Goal: Complete application form: Complete application form

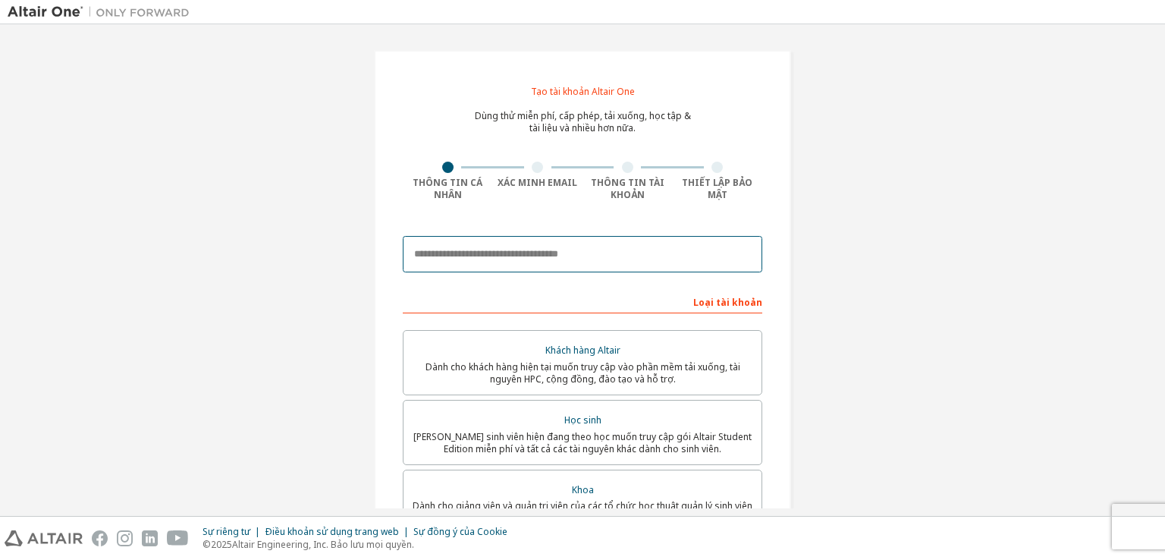
click at [509, 248] on input "email" at bounding box center [583, 254] width 360 height 36
type input "**********"
drag, startPoint x: 448, startPoint y: 257, endPoint x: 395, endPoint y: 263, distance: 53.4
click at [397, 262] on div "**********" at bounding box center [582, 441] width 417 height 783
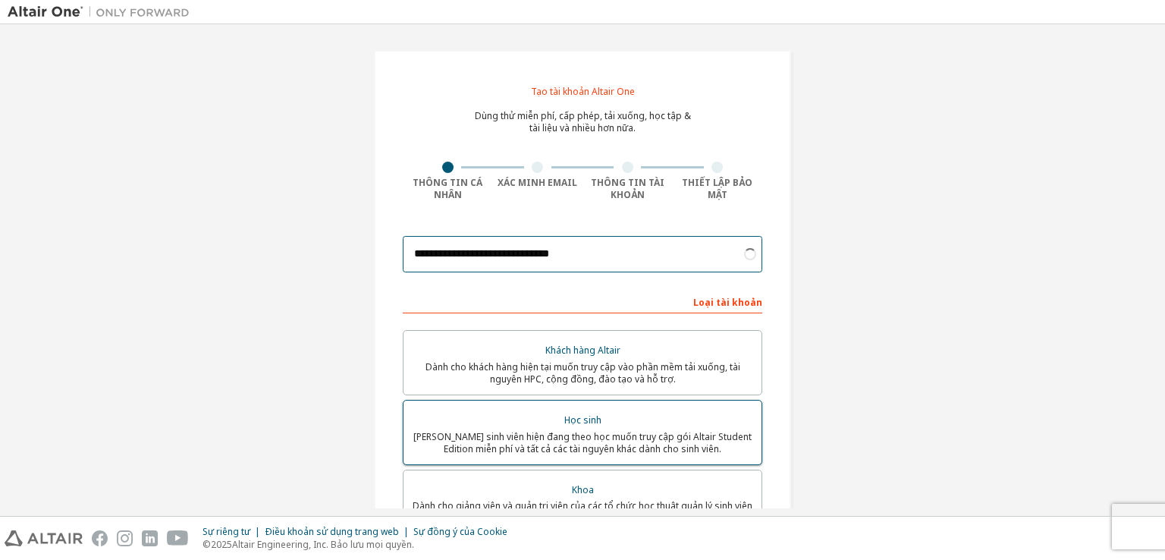
type input "**********"
click at [583, 421] on font "Học sinh" at bounding box center [582, 419] width 37 height 13
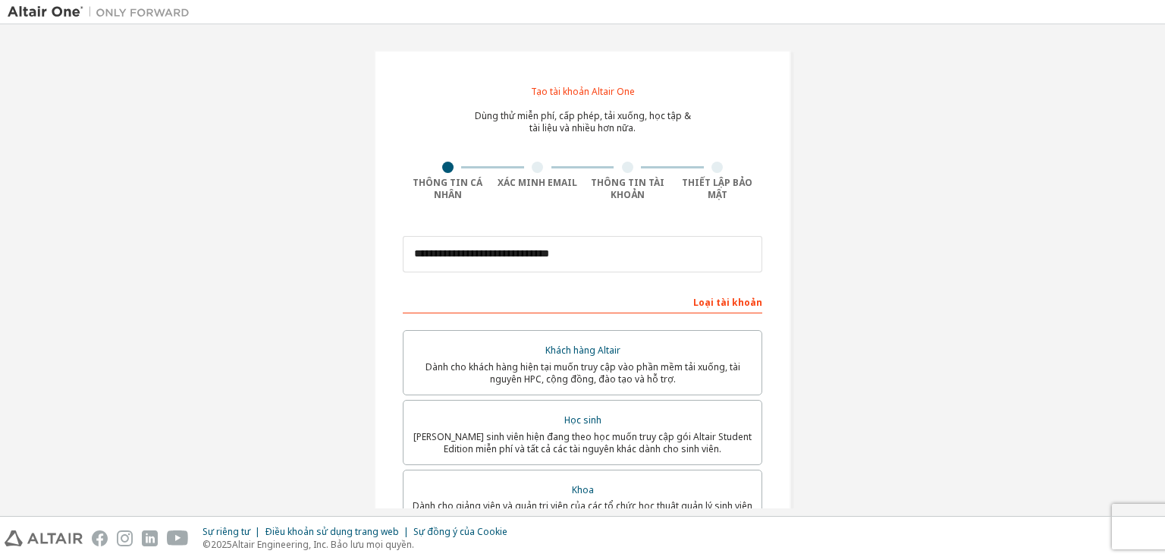
click at [550, 300] on div "Loại tài khoản" at bounding box center [583, 301] width 360 height 24
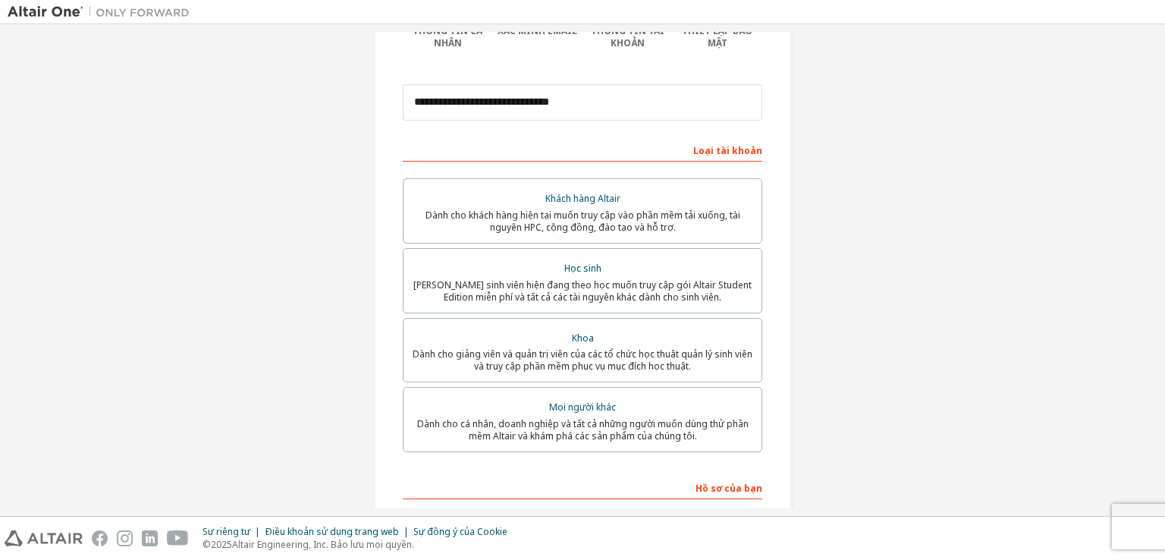
scroll to position [303, 0]
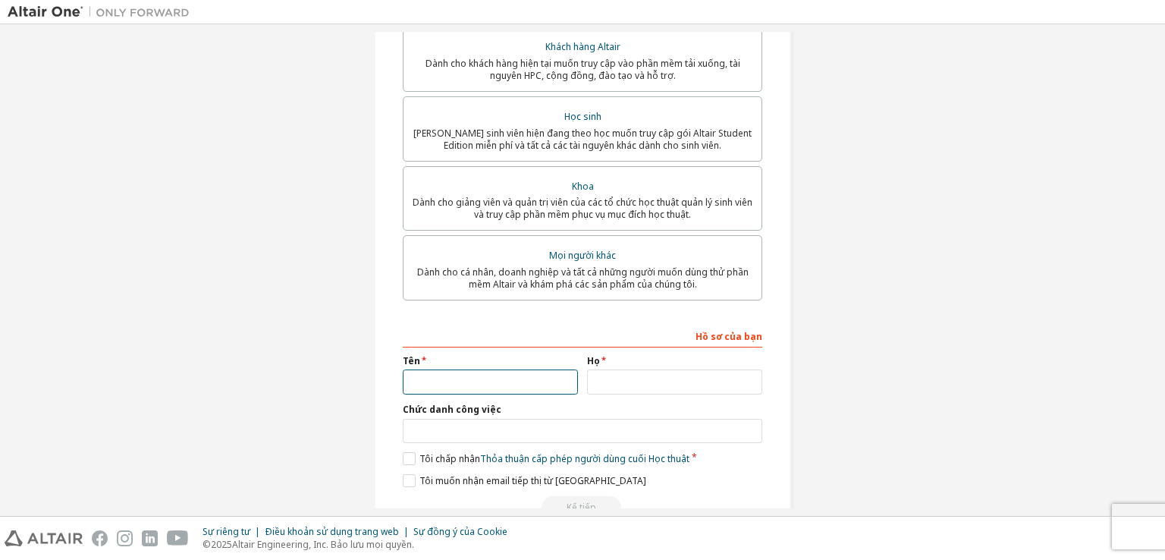
click at [479, 391] on input "text" at bounding box center [490, 381] width 175 height 25
type input "****"
click at [731, 390] on input "text" at bounding box center [674, 381] width 175 height 25
type input "******"
click at [530, 448] on div "Hồ sơ của bạn Tên **** Họ ****** Chức danh công việc Vui lòng cung cấp Tiểu ban…" at bounding box center [583, 421] width 360 height 196
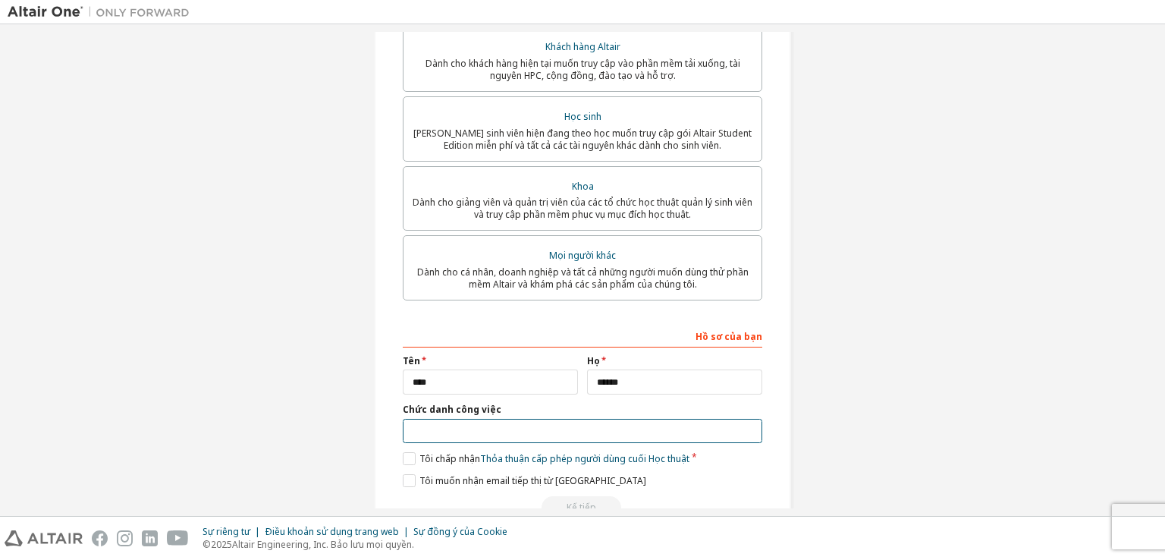
click at [530, 438] on input "text" at bounding box center [583, 431] width 360 height 25
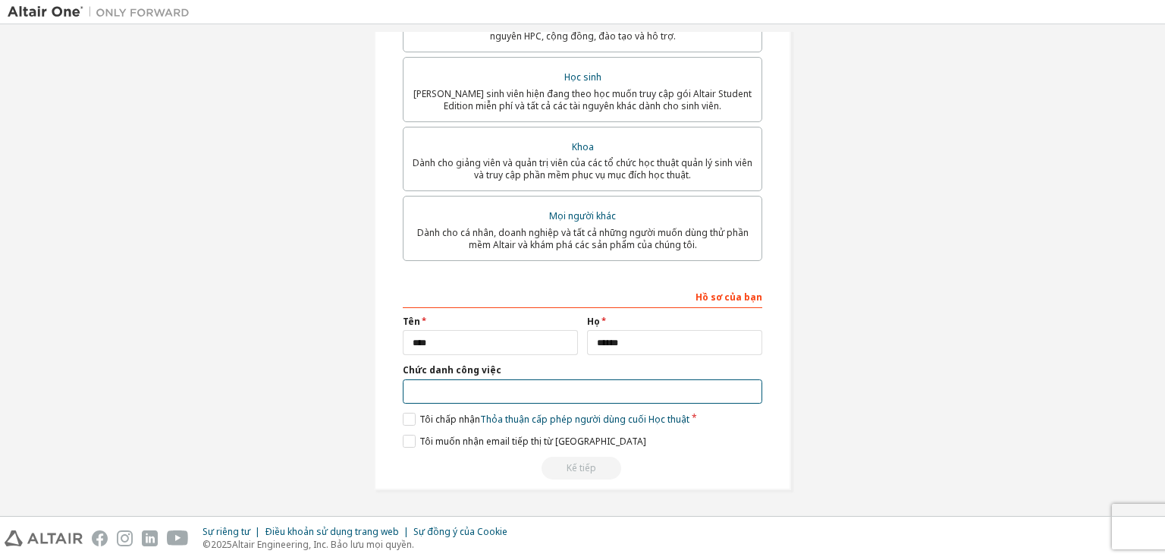
type input "*"
type input "*******"
click at [456, 420] on font "Tôi chấp nhận" at bounding box center [449, 419] width 61 height 13
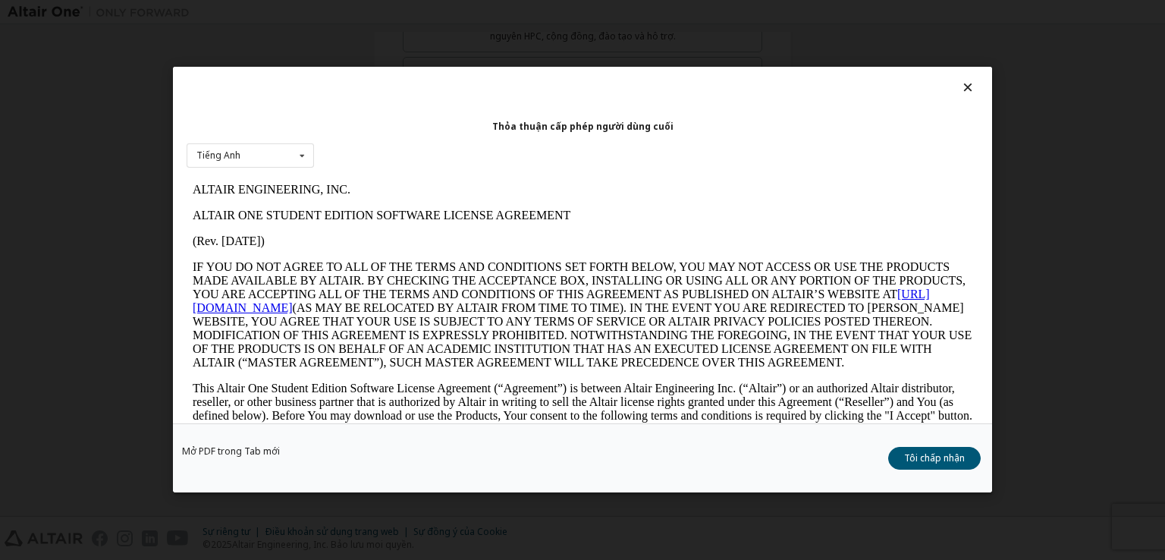
scroll to position [0, 0]
click at [274, 153] on div "Tiếng Anh Tiếng Anh" at bounding box center [250, 155] width 127 height 25
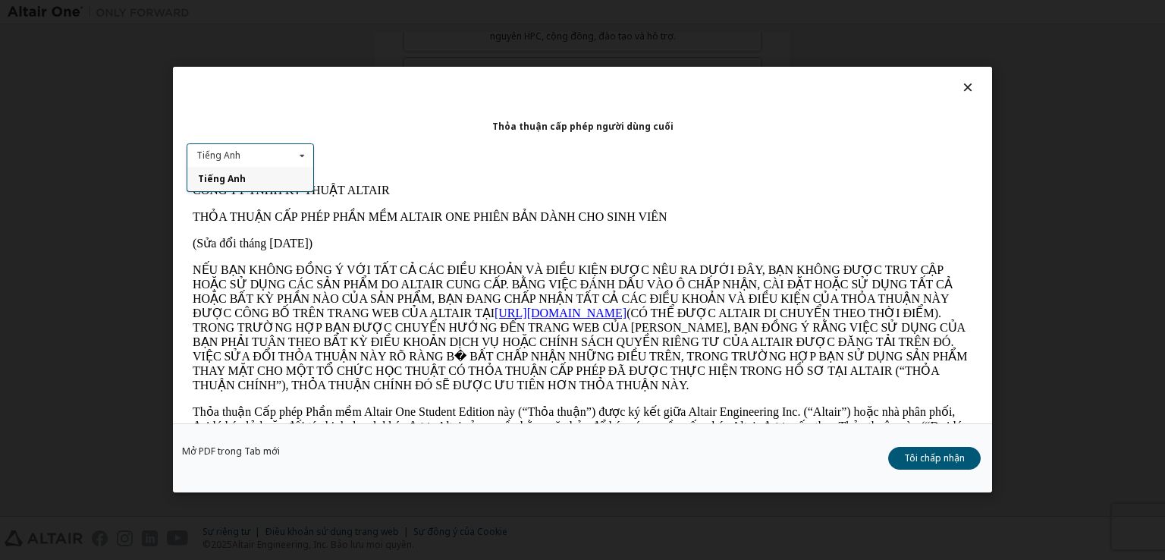
click at [278, 152] on div "Tiếng Anh Tiếng Anh" at bounding box center [250, 155] width 127 height 25
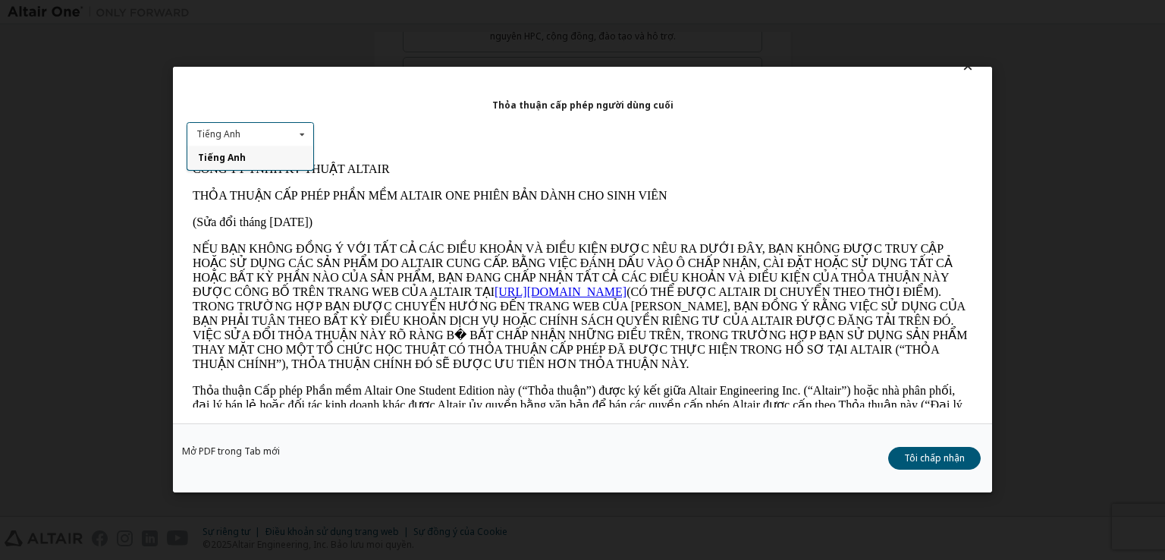
click at [299, 139] on icon at bounding box center [302, 135] width 19 height 24
click at [953, 454] on font "Tôi chấp nhận" at bounding box center [934, 458] width 61 height 13
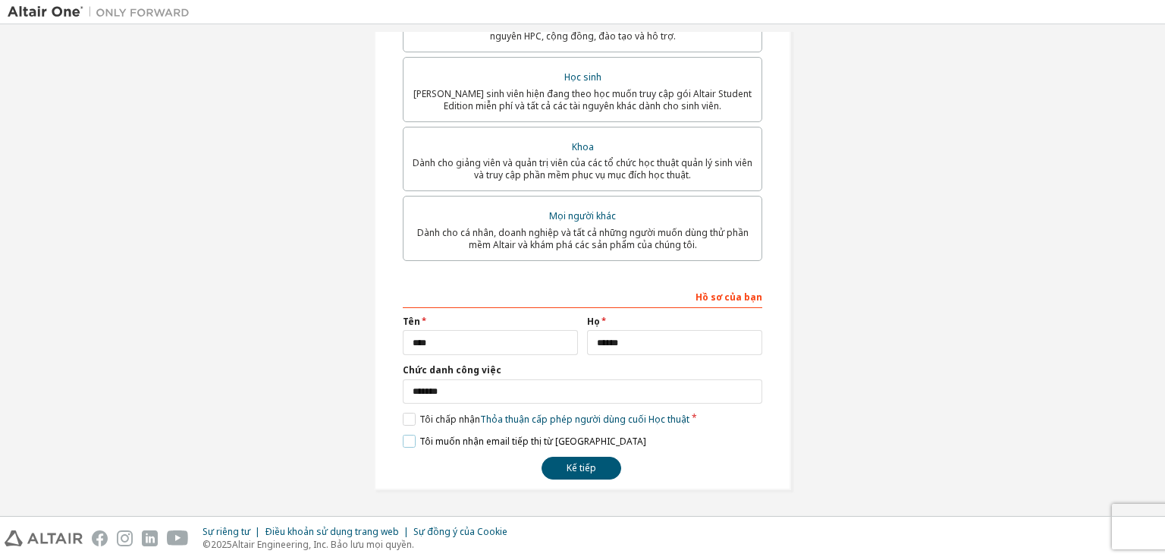
click at [480, 438] on font "Tôi muốn nhận email tiếp thị từ Altair" at bounding box center [532, 441] width 227 height 13
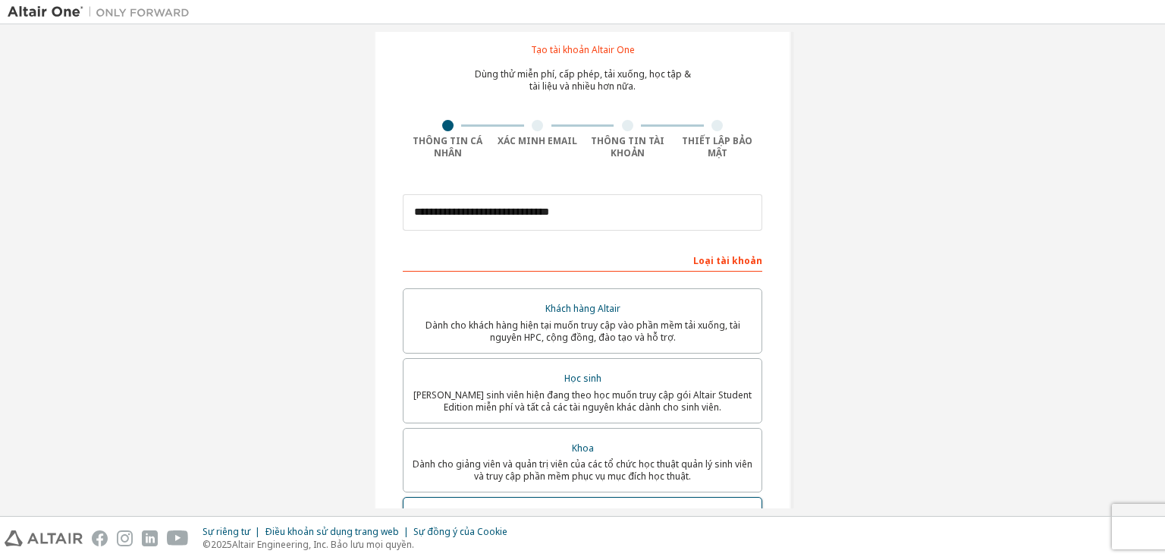
scroll to position [345, 0]
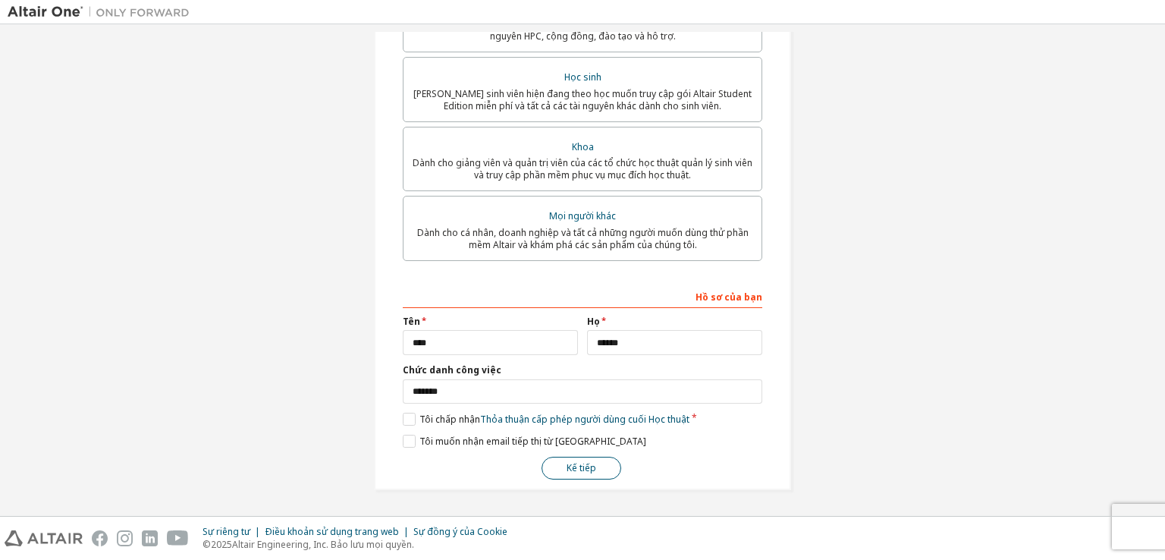
click at [592, 468] on font "Kế tiếp" at bounding box center [582, 467] width 30 height 13
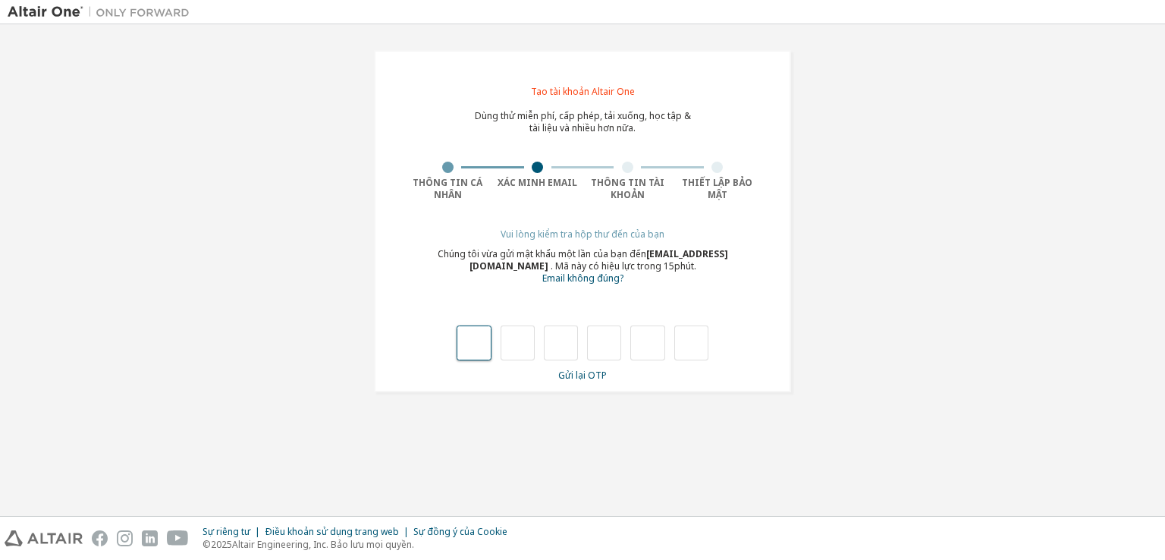
type input "*"
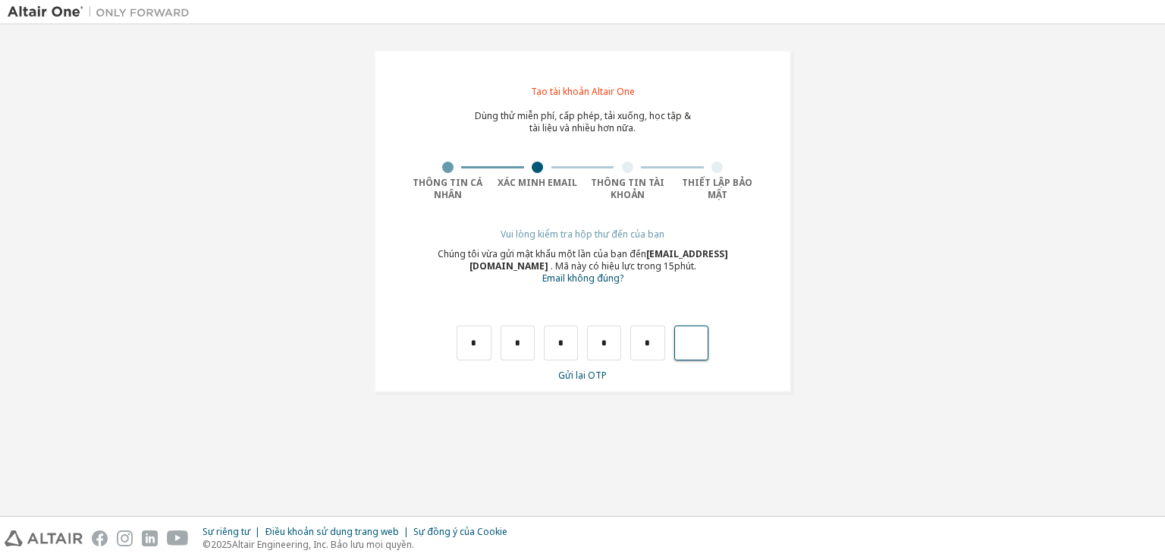
type input "*"
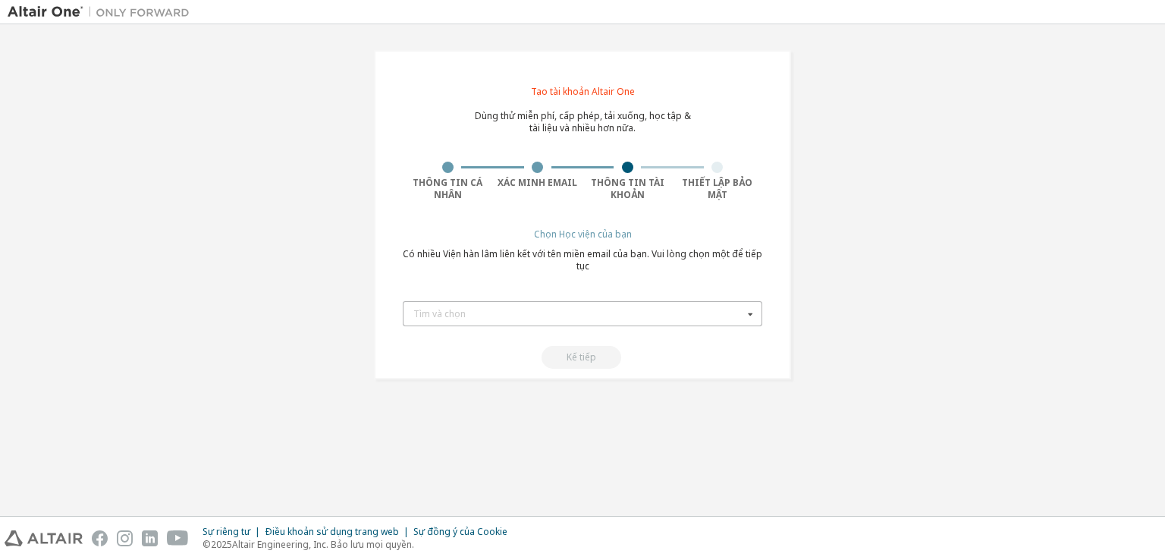
click at [615, 313] on div "Tìm và chọn" at bounding box center [578, 313] width 330 height 9
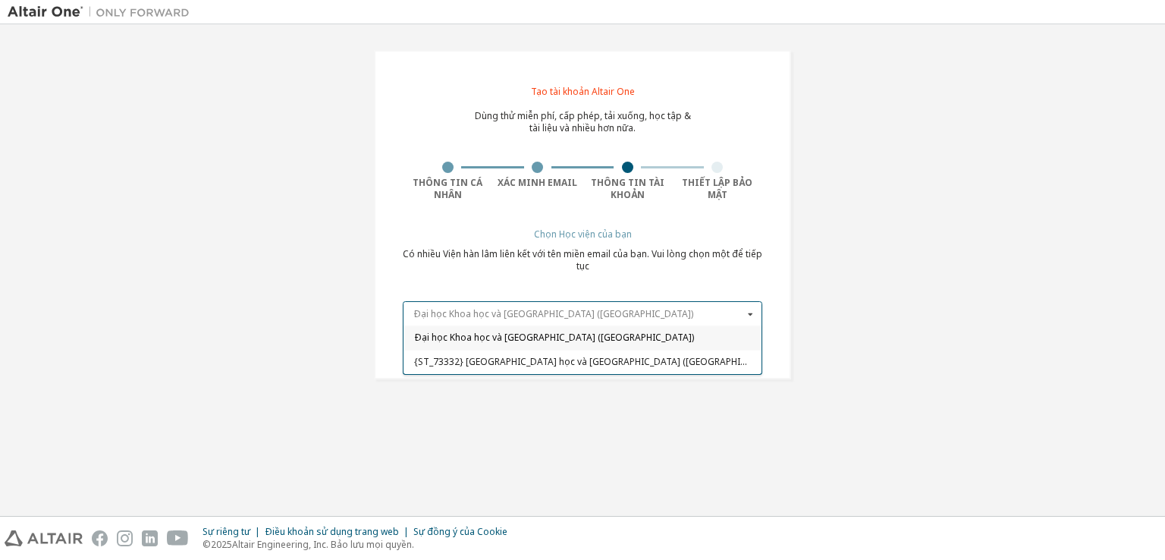
click at [615, 313] on input "text" at bounding box center [583, 314] width 358 height 24
click at [555, 313] on input "text" at bounding box center [583, 314] width 358 height 24
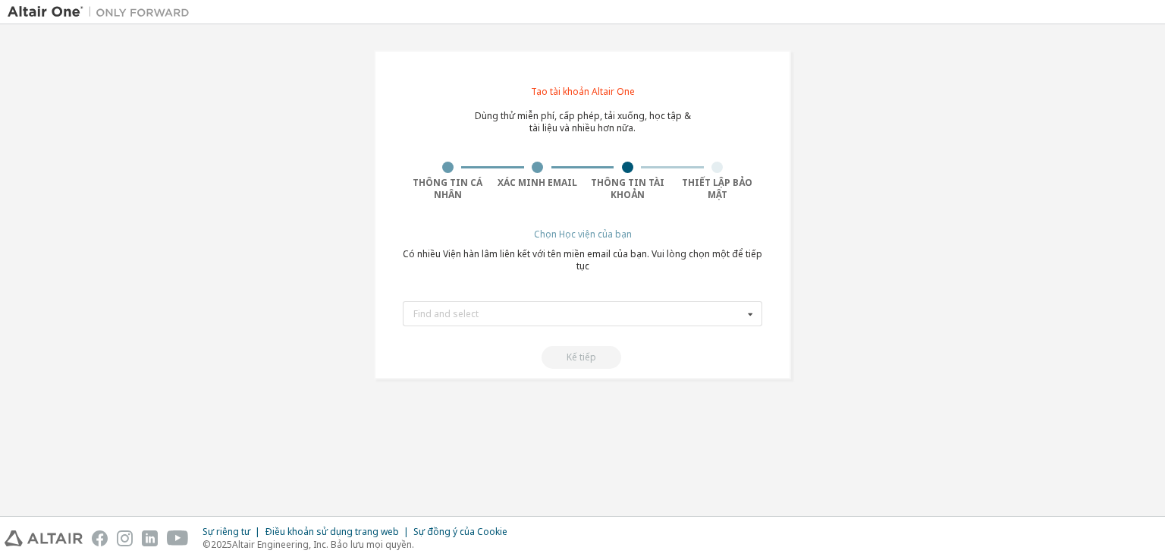
click at [551, 453] on div "Tạo tài khoản Altair One Dùng thử miễn phí, cấp phép, tải xuống, học tập & tài …" at bounding box center [583, 270] width 1150 height 476
click at [617, 324] on div "Tìm và chọn Đại học Khoa học và Công nghệ Hà Nội (Việt Nam) {ST_73332} Đại học …" at bounding box center [583, 313] width 360 height 25
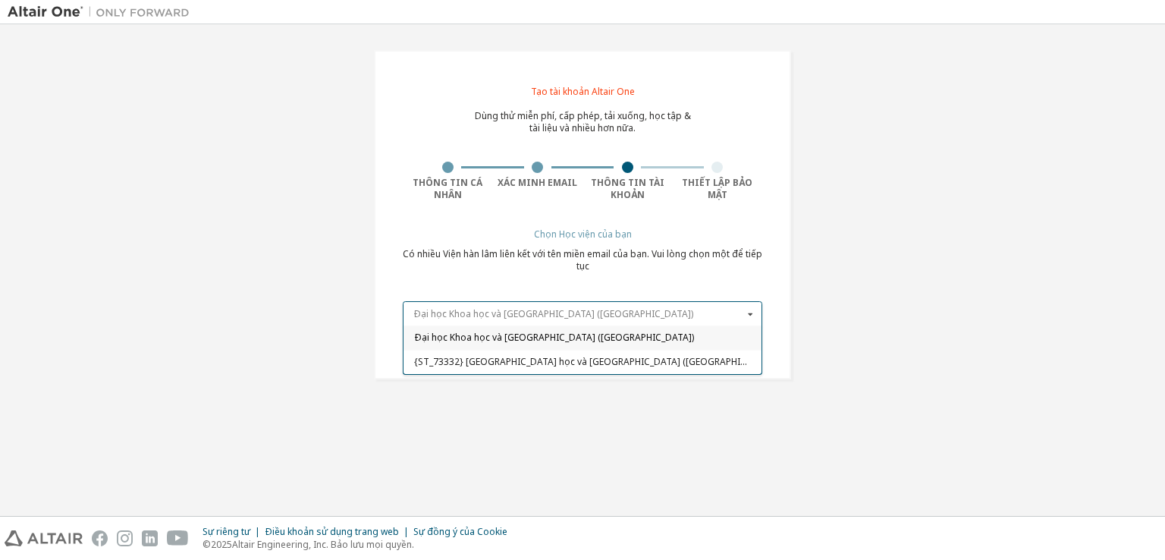
click at [615, 316] on input "text" at bounding box center [583, 314] width 358 height 24
type input "*"
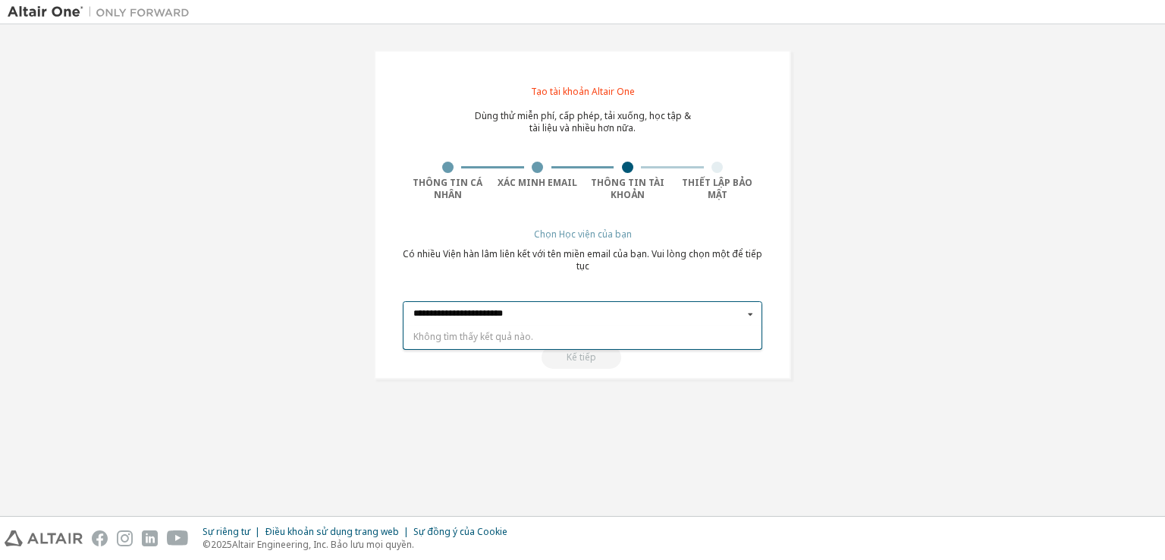
type input "**********"
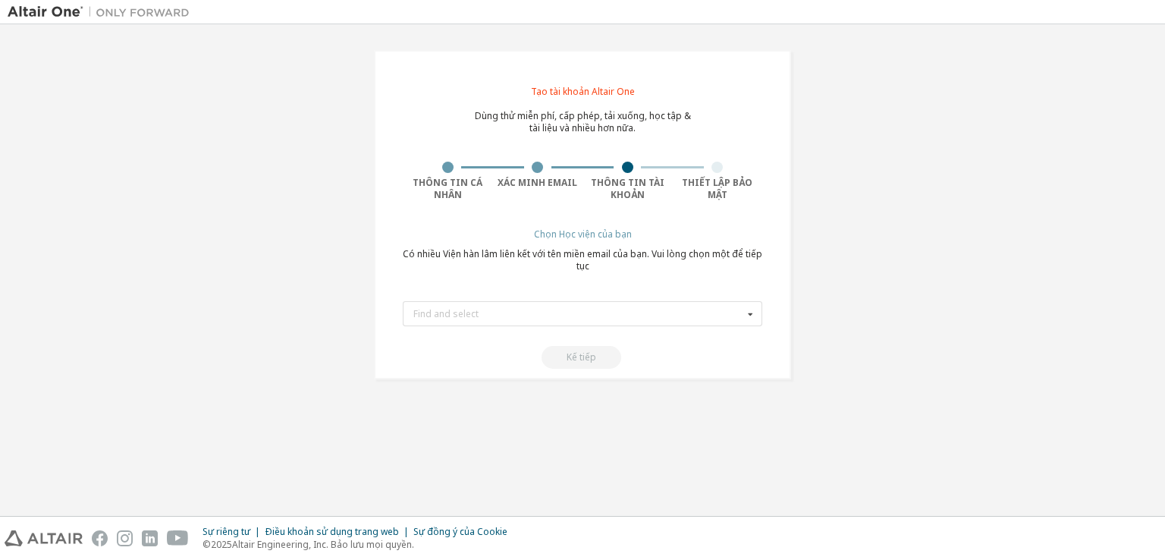
click at [704, 416] on div "Tạo tài khoản Altair One Dùng thử miễn phí, cấp phép, tải xuống, học tập & tài …" at bounding box center [583, 270] width 1150 height 476
click at [593, 327] on form "Tìm và chọn Đại học Khoa học và Công nghệ Hà Nội (Việt Nam) {ST_73332} Đại học …" at bounding box center [583, 330] width 360 height 77
click at [589, 322] on input "text" at bounding box center [583, 314] width 358 height 24
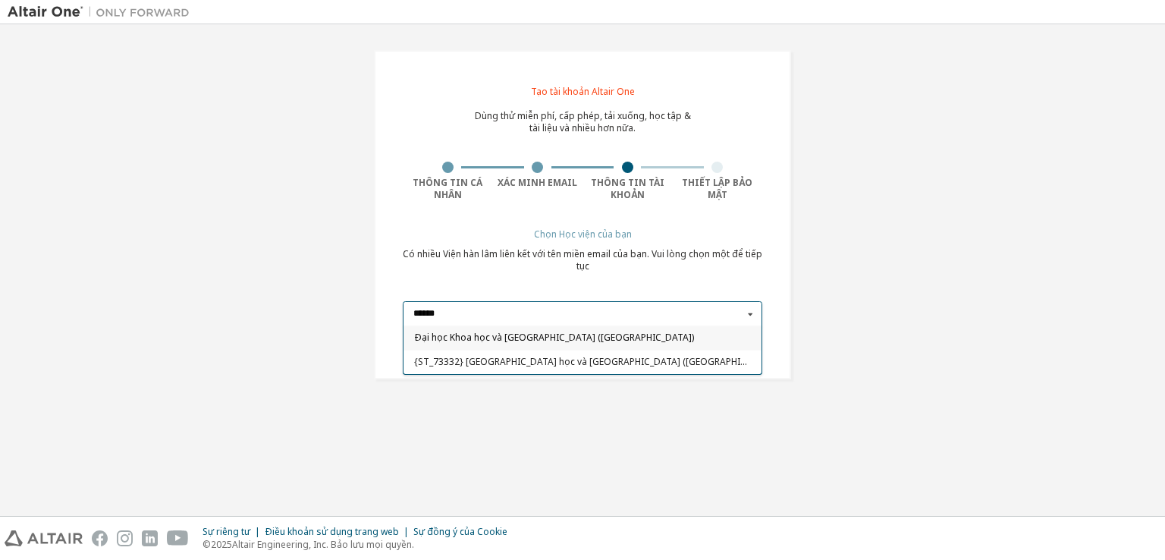
type input "******"
click at [520, 330] on div "Đại học Khoa học và Công nghệ Hà Nội (Việt Nam)" at bounding box center [583, 337] width 358 height 24
type input "*****"
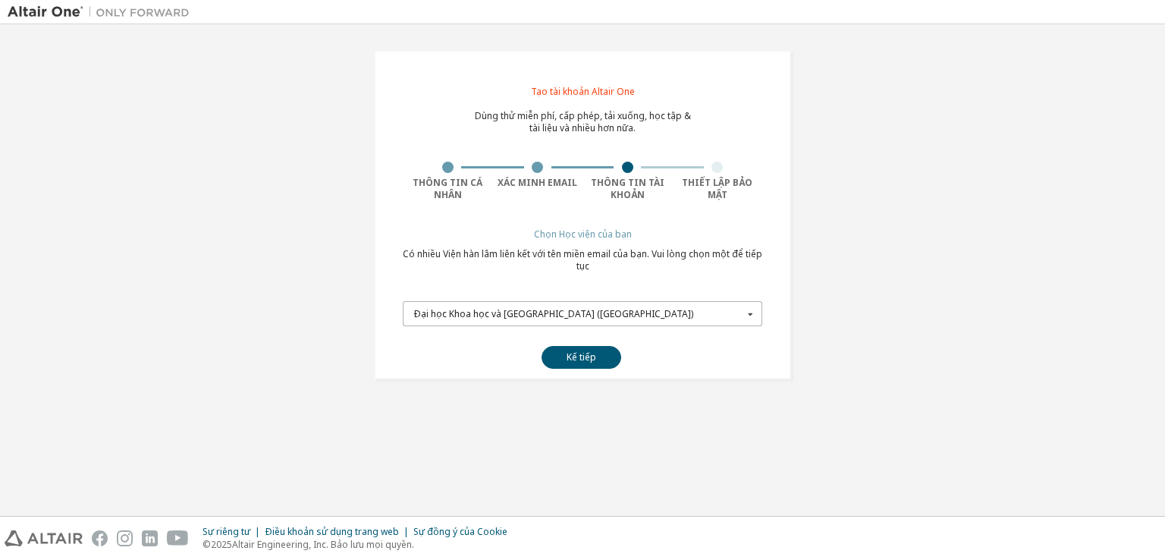
click at [583, 319] on input "text" at bounding box center [583, 314] width 358 height 24
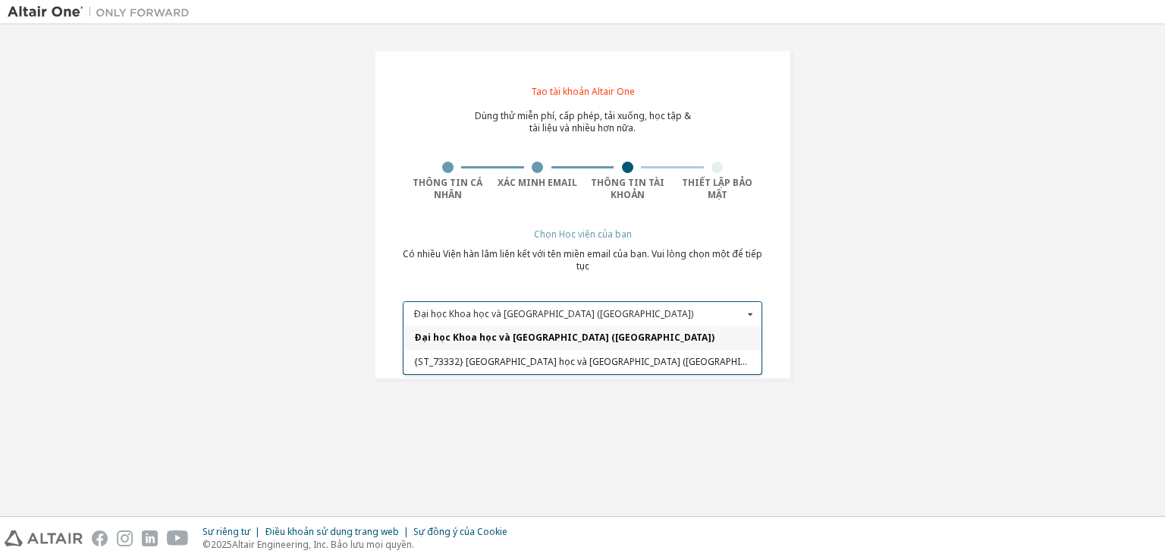
click at [578, 339] on font "Đại học Khoa học và Công nghệ Hà Nội (Việt Nam)" at bounding box center [564, 337] width 300 height 13
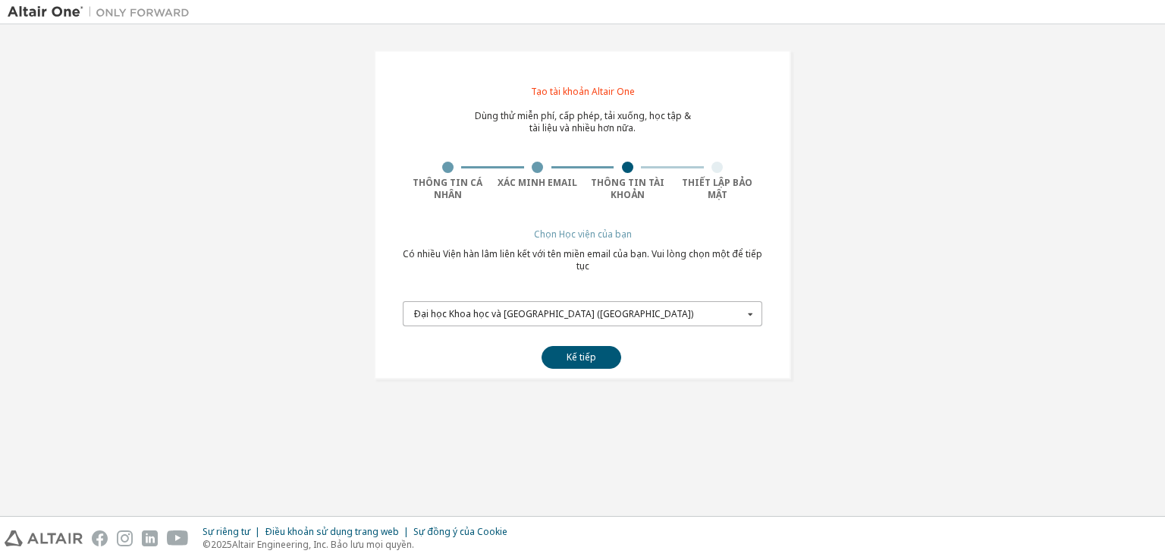
click at [749, 317] on icon at bounding box center [750, 314] width 19 height 24
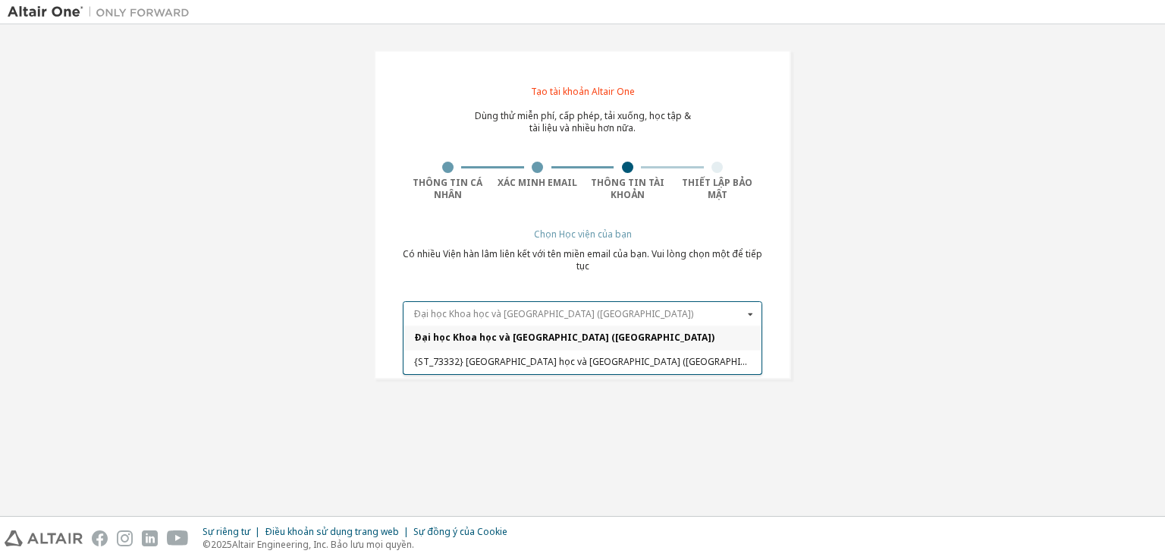
drag, startPoint x: 595, startPoint y: 316, endPoint x: 427, endPoint y: 322, distance: 167.7
click at [427, 322] on input "text" at bounding box center [583, 314] width 358 height 24
click at [796, 397] on div "Tạo tài khoản Altair One Dùng thử miễn phí, cấp phép, tải xuống, học tập & tài …" at bounding box center [583, 270] width 1150 height 476
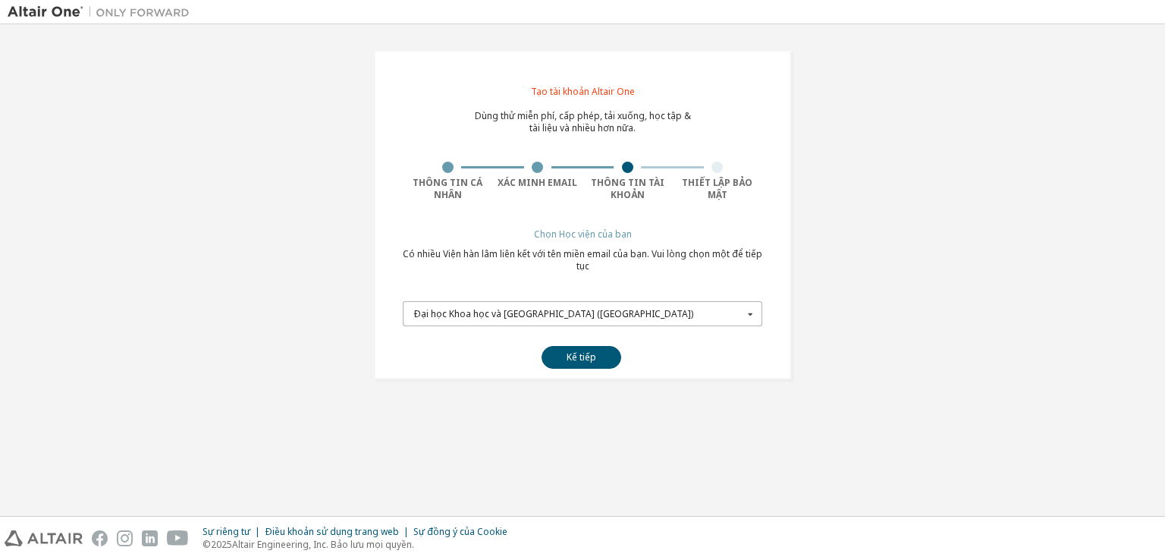
click at [561, 316] on font "Đại học Khoa học và Công nghệ Hà Nội (Việt Nam)" at bounding box center [553, 313] width 280 height 13
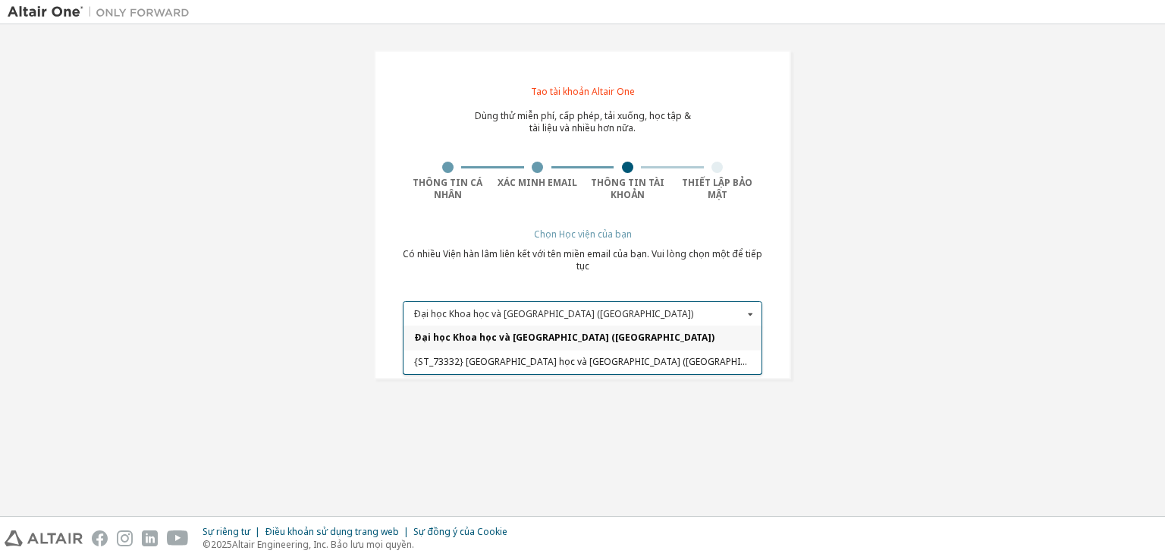
click at [364, 377] on div "Tạo tài khoản Altair One Dùng thử miễn phí, cấp phép, tải xuống, học tập & tài …" at bounding box center [583, 215] width 454 height 366
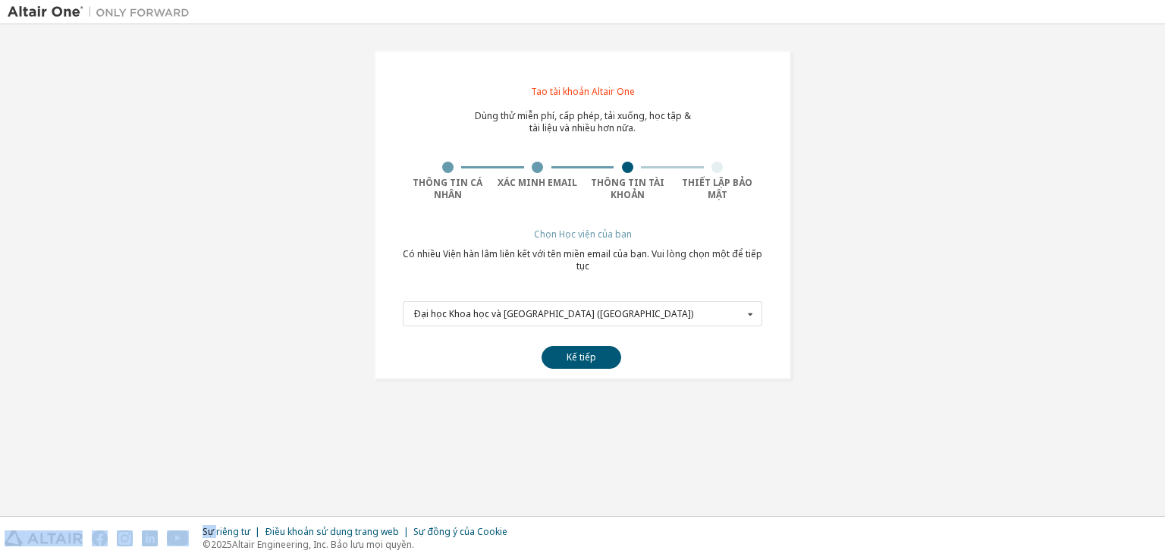
click at [364, 378] on div "Tạo tài khoản Altair One Dùng thử miễn phí, cấp phép, tải xuống, học tập & tài …" at bounding box center [583, 215] width 454 height 366
click at [438, 317] on div "Đại học Khoa học và Công nghệ Hà Nội (Việt Nam) Đại học Khoa học và Công nghệ H…" at bounding box center [583, 313] width 360 height 25
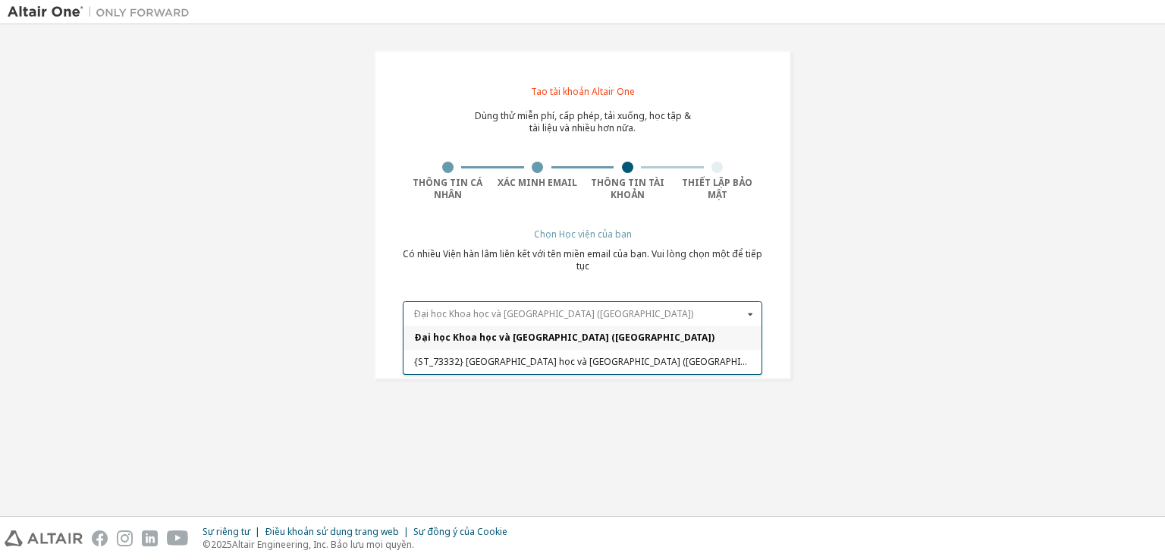
click at [438, 317] on input "text" at bounding box center [583, 314] width 358 height 24
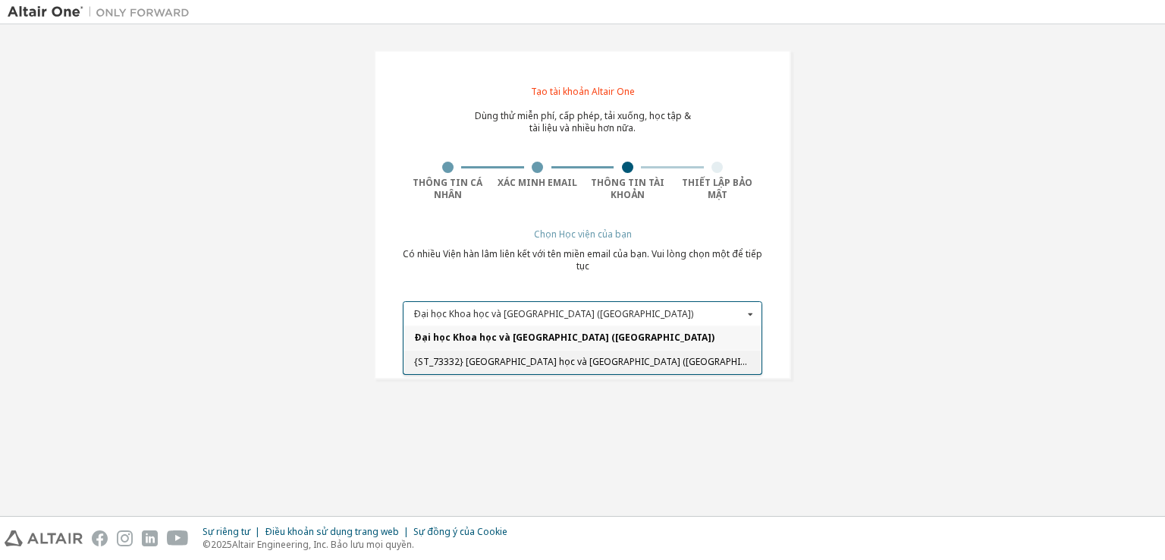
click at [433, 359] on font "{ST_73332} Đại học Khoa học và Công nghệ Hà Nội (Việt Nam)" at bounding box center [596, 361] width 365 height 13
type input "******"
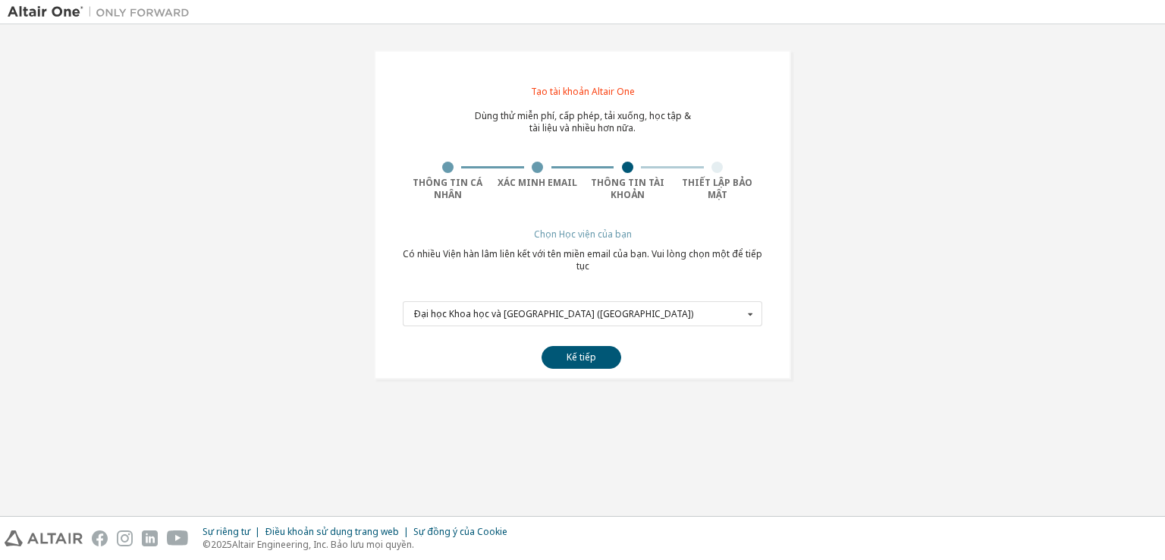
click at [422, 394] on div "Tạo tài khoản Altair One Dùng thử miễn phí, cấp phép, tải xuống, học tập & tài …" at bounding box center [583, 215] width 454 height 366
click at [741, 314] on icon at bounding box center [750, 314] width 19 height 24
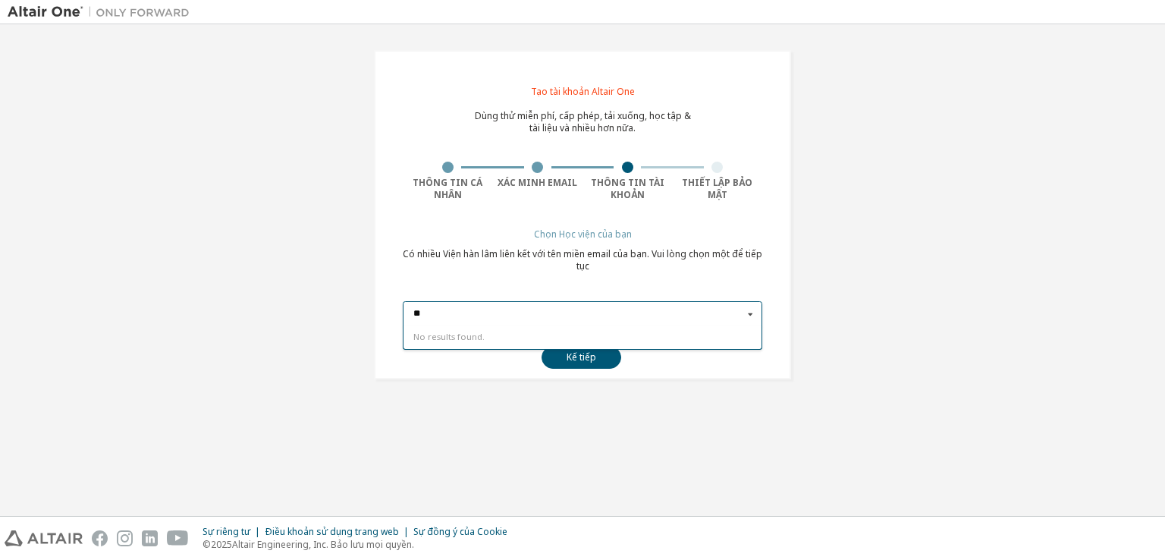
type input "*"
type input "**********"
click at [858, 315] on div "Tạo tài khoản Altair One Dùng thử miễn phí, cấp phép, tải xuống, học tập & tài …" at bounding box center [583, 215] width 1150 height 366
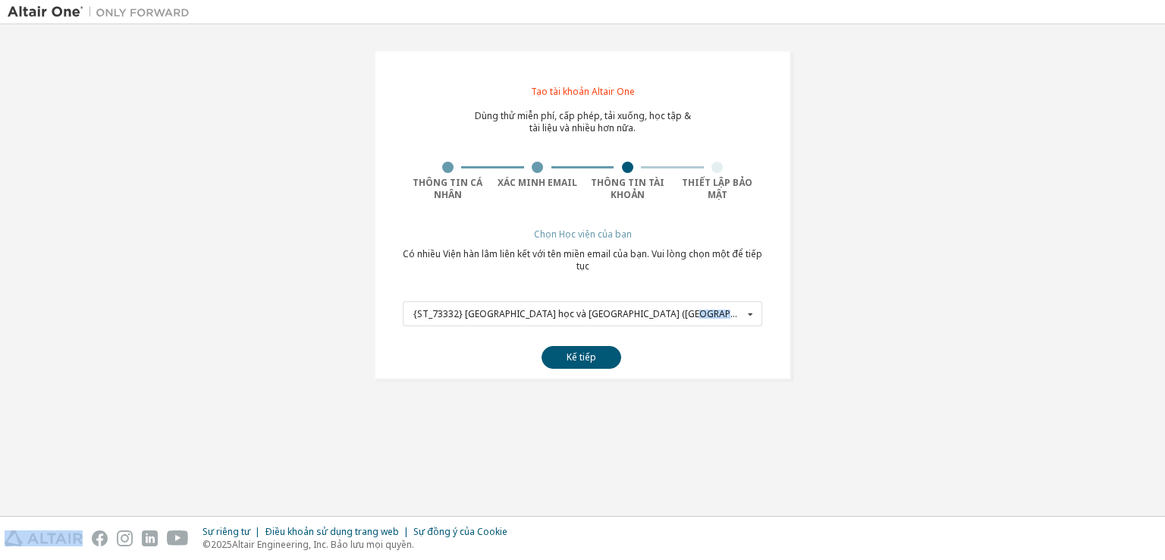
drag, startPoint x: 702, startPoint y: 313, endPoint x: 429, endPoint y: 325, distance: 272.6
click at [429, 325] on form "****** {ST_73332} Đại học Khoa học và Công nghệ Hà Nội (Việt Nam) Đại học Khoa …" at bounding box center [583, 330] width 360 height 77
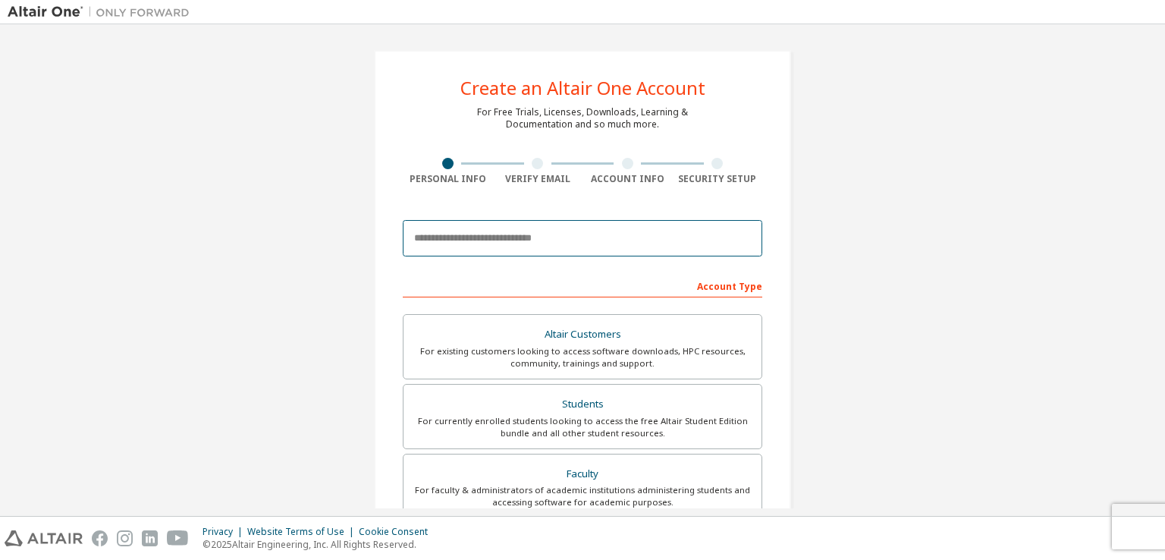
click at [507, 237] on input "email" at bounding box center [583, 238] width 360 height 36
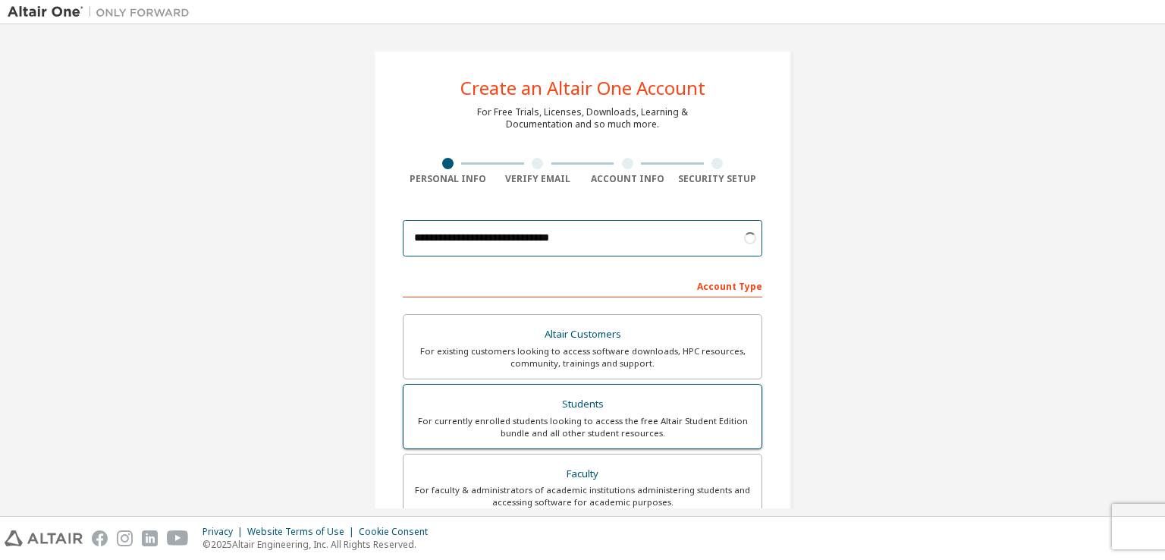
type input "**********"
click at [564, 386] on label "Students For currently enrolled students looking to access the free Altair Stud…" at bounding box center [583, 416] width 360 height 65
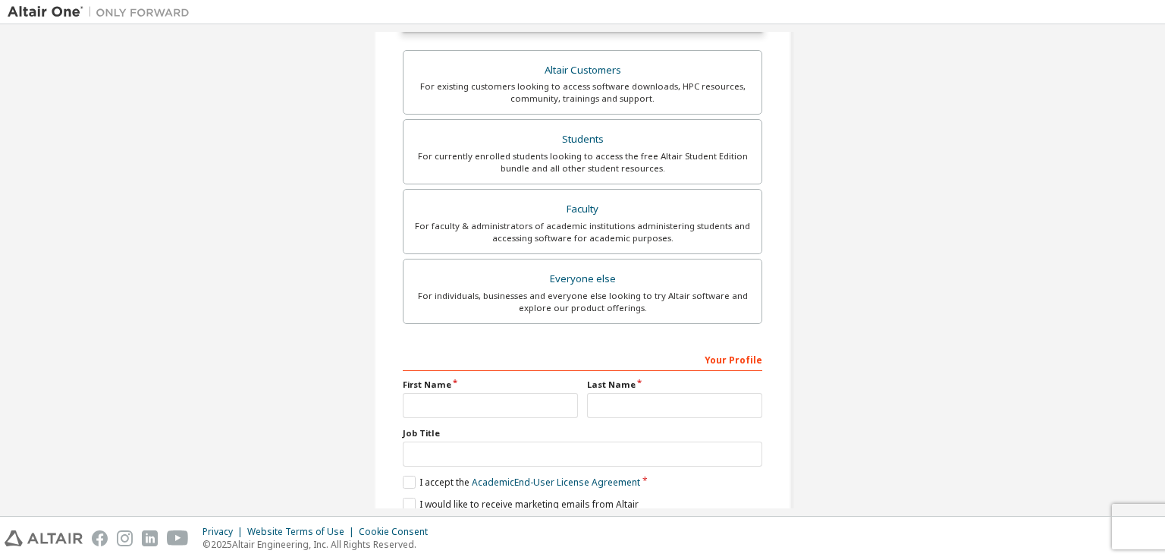
scroll to position [363, 0]
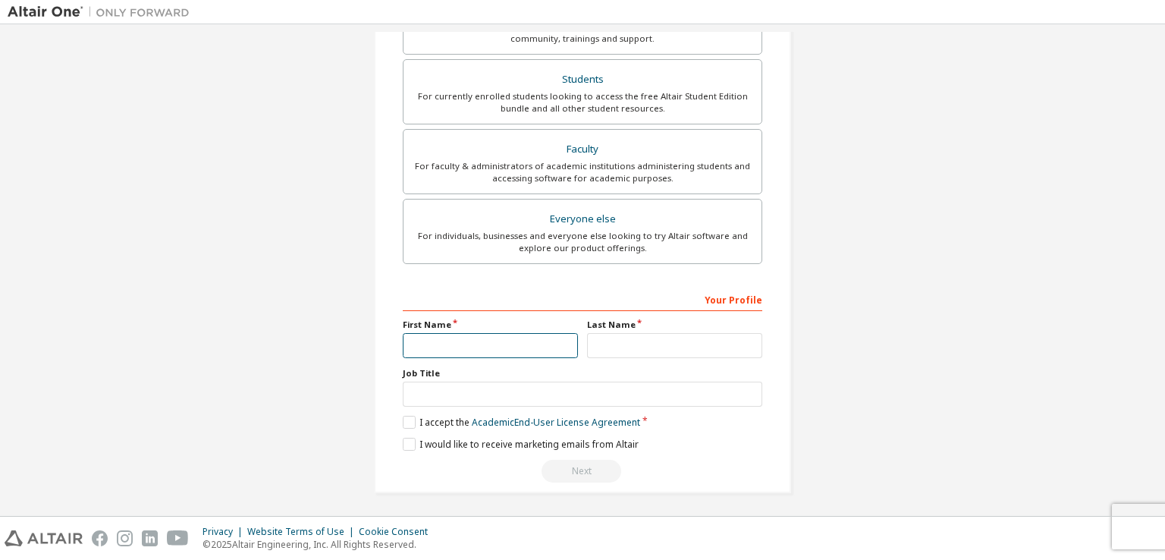
click at [494, 347] on input "text" at bounding box center [490, 345] width 175 height 25
type input "****"
click at [636, 338] on input "text" at bounding box center [674, 345] width 175 height 25
type input "******"
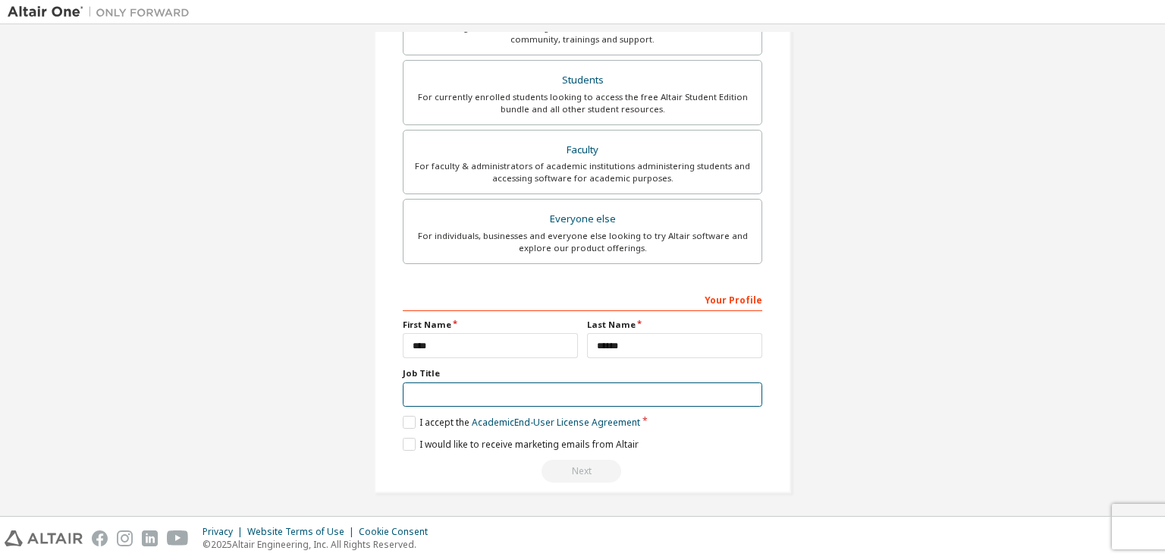
click at [558, 397] on input "text" at bounding box center [583, 394] width 360 height 25
type input "*******"
click at [403, 417] on label "I accept the Academic End-User License Agreement" at bounding box center [521, 422] width 237 height 13
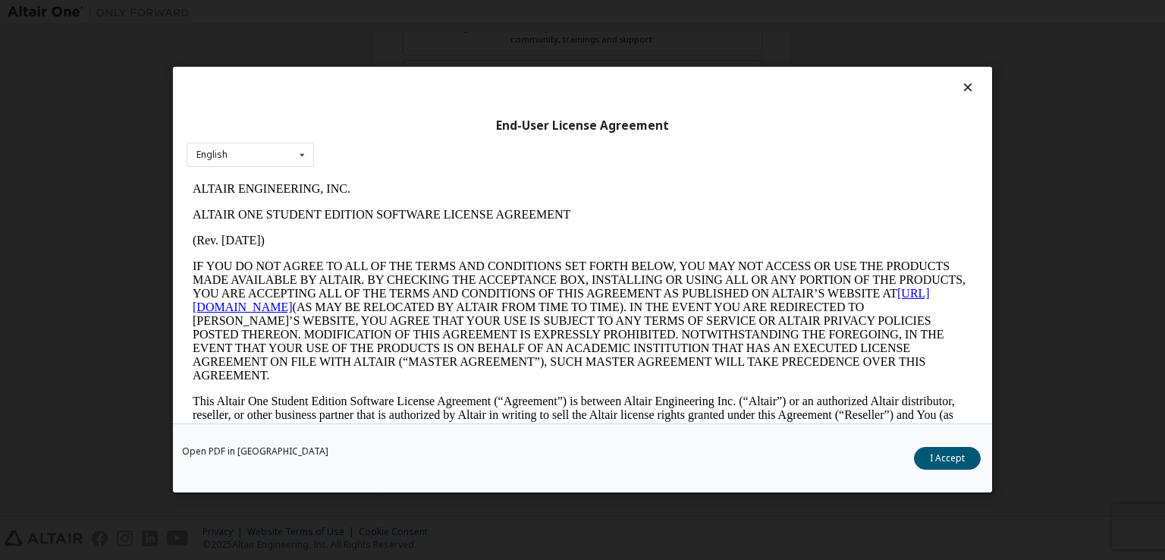
scroll to position [0, 0]
click at [957, 459] on button "I Accept" at bounding box center [947, 459] width 67 height 23
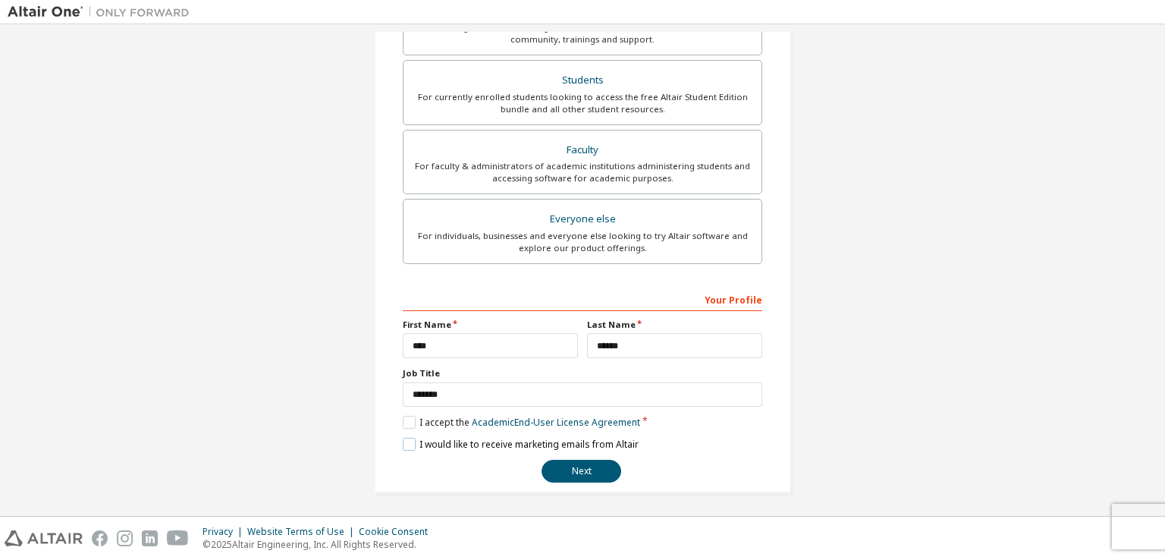
click at [404, 444] on label "I would like to receive marketing emails from Altair" at bounding box center [521, 444] width 236 height 13
click at [585, 476] on button "Next" at bounding box center [582, 471] width 80 height 23
click at [589, 470] on button "Next" at bounding box center [582, 471] width 80 height 23
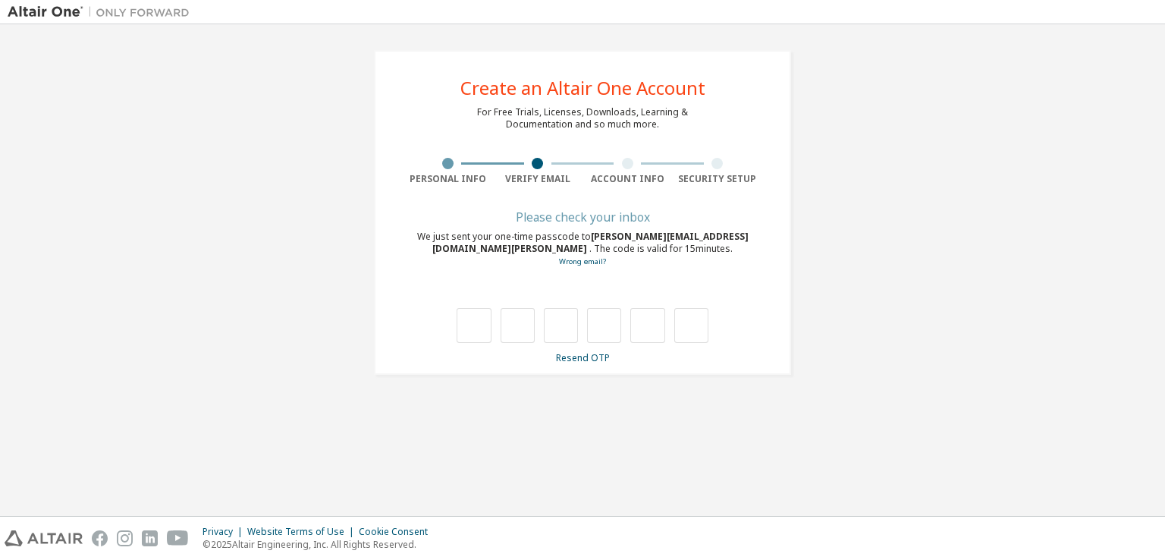
type input "*"
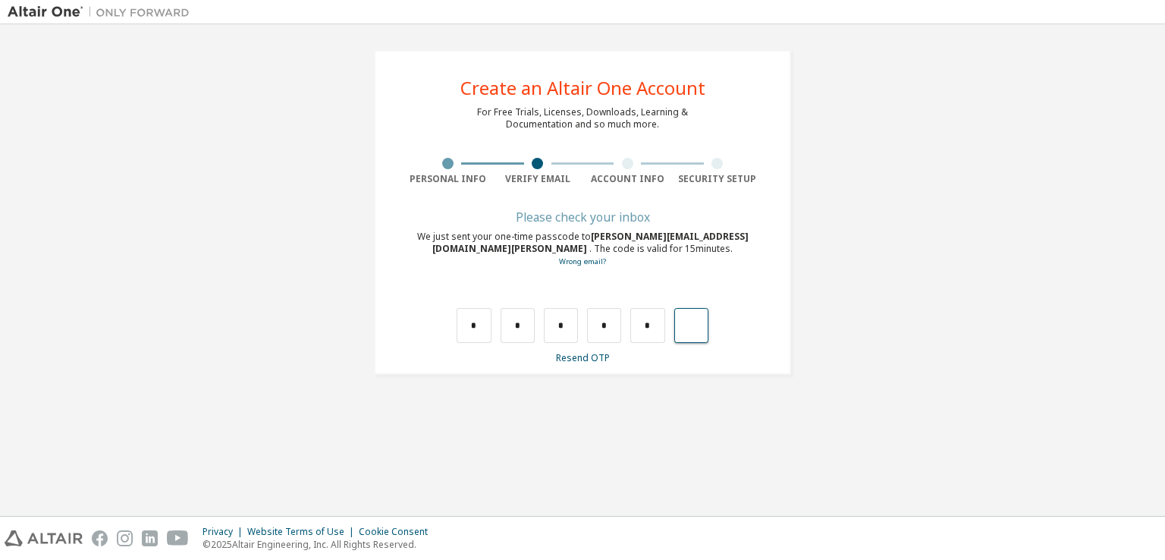
type input "*"
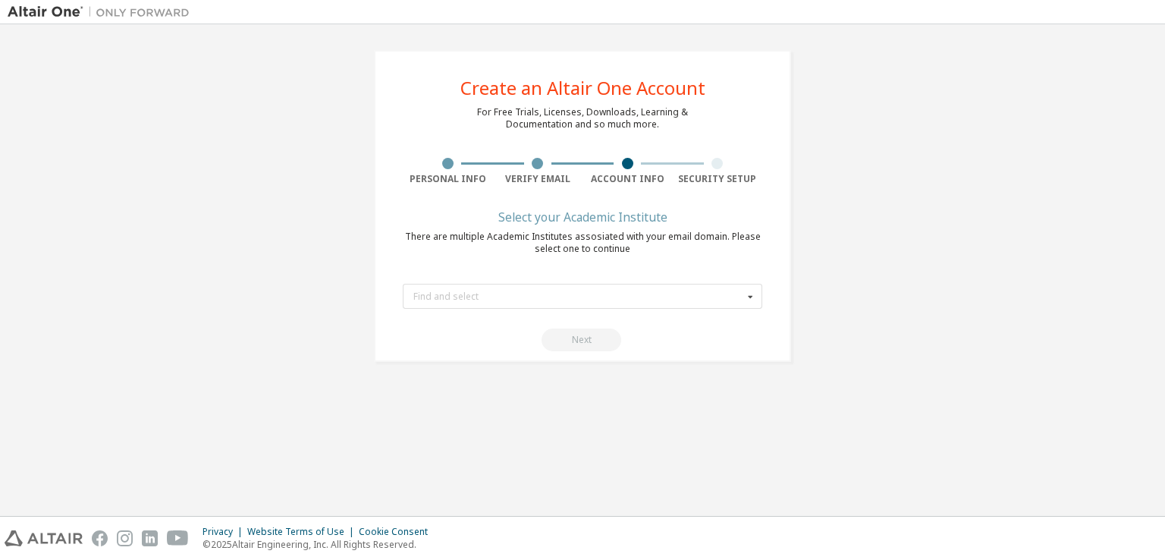
drag, startPoint x: 464, startPoint y: 316, endPoint x: 452, endPoint y: 316, distance: 12.2
click at [462, 316] on form "Find and select Hanoi University of Science and Technology (Vietnam) {ST_73332}…" at bounding box center [583, 313] width 360 height 77
drag, startPoint x: 452, startPoint y: 316, endPoint x: 432, endPoint y: 316, distance: 20.5
click at [449, 316] on form "Find and select Hanoi University of Science and Technology (Vietnam) {ST_73332}…" at bounding box center [583, 313] width 360 height 77
click at [432, 316] on form "Find and select Hanoi University of Science and Technology (Vietnam) {ST_73332}…" at bounding box center [583, 313] width 360 height 77
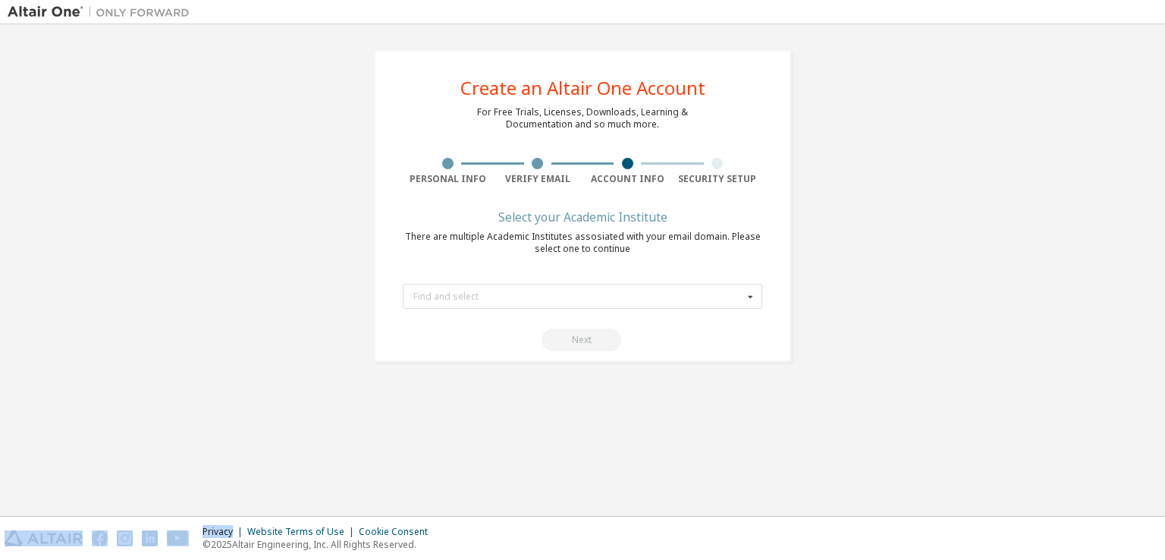
click at [432, 316] on form "Find and select Hanoi University of Science and Technology (Vietnam) {ST_73332}…" at bounding box center [583, 313] width 360 height 77
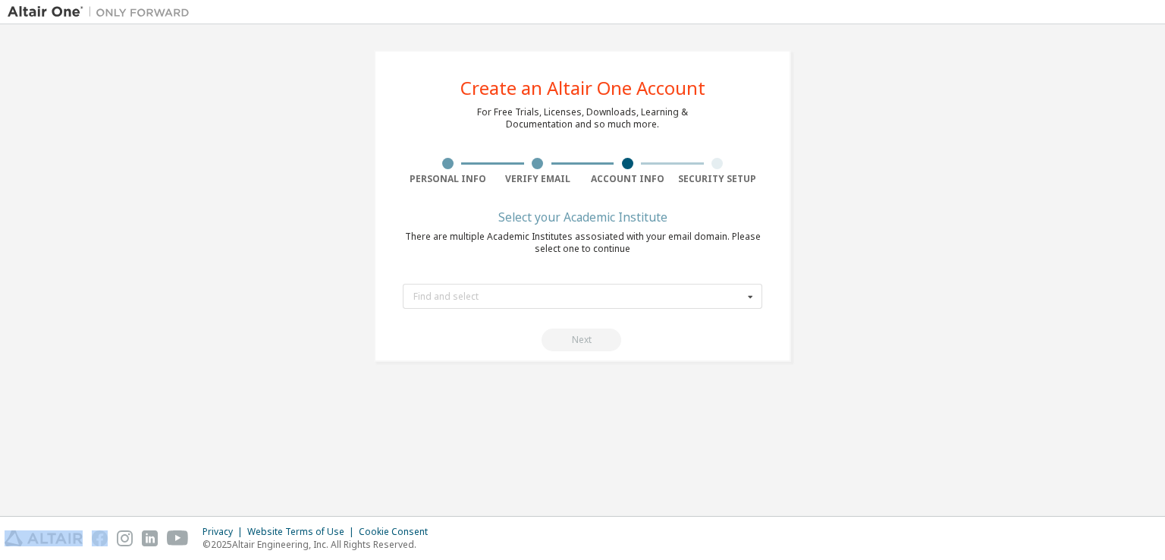
click at [432, 316] on form "Find and select Hanoi University of Science and Technology (Vietnam) {ST_73332}…" at bounding box center [583, 313] width 360 height 77
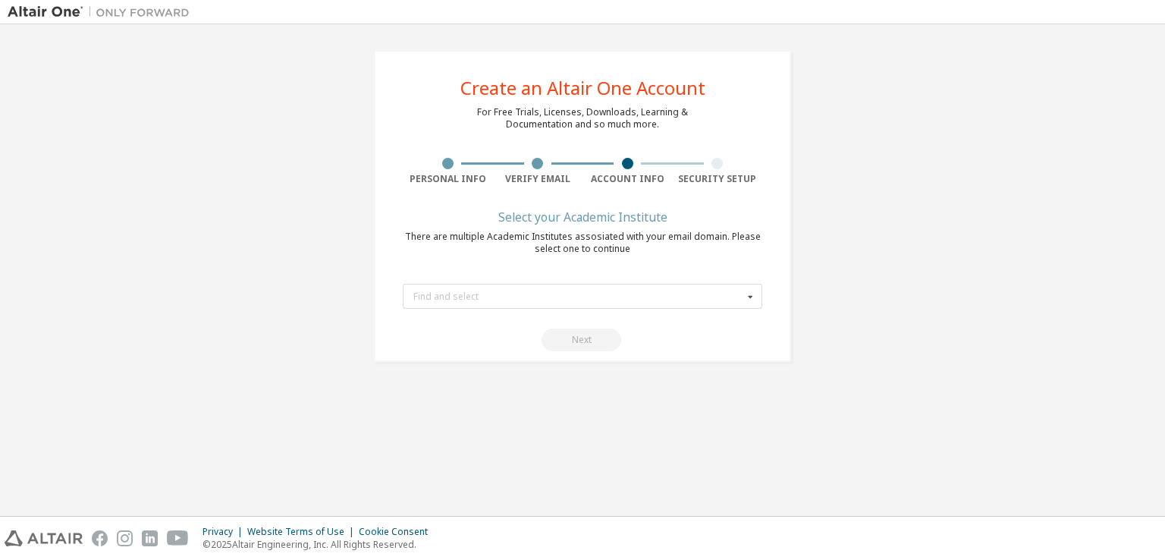
click at [437, 325] on form "Find and select Hanoi University of Science and Technology (Vietnam) {ST_73332}…" at bounding box center [583, 313] width 360 height 77
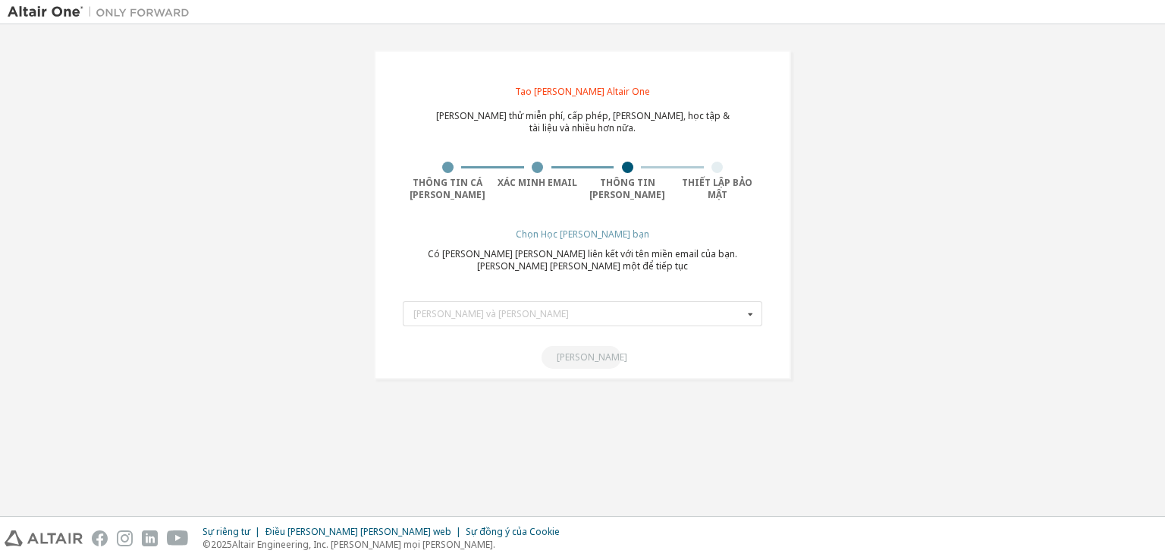
click at [1001, 198] on div "Tạo tài khoản Altair One Dùng thử miễn phí, cấp phép, tải xuống, học tập & tài …" at bounding box center [583, 215] width 1150 height 366
drag, startPoint x: 408, startPoint y: 253, endPoint x: 492, endPoint y: 253, distance: 83.4
click at [492, 253] on div "Có nhiều Viện hàn lâm liên kết với tên miền email của bạn. Vui lòng chọn một để…" at bounding box center [583, 260] width 360 height 24
click at [595, 245] on div "Tạo tài khoản Altair One Dùng thử miễn phí, cấp phép, tải xuống, học tập & tài …" at bounding box center [582, 214] width 417 height 329
click at [568, 300] on form "Tìm và chọn Đại học Khoa học và Công nghệ Hà Nội (Việt Nam) {ST_73332} Đại học …" at bounding box center [583, 330] width 360 height 77
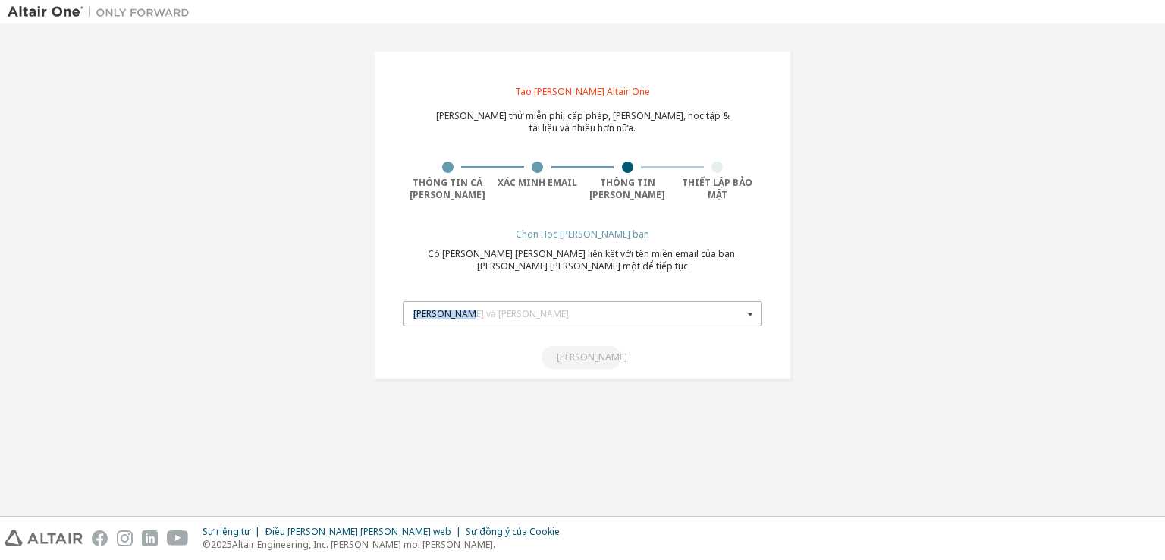
click at [567, 311] on div "Tìm và chọn" at bounding box center [578, 313] width 330 height 9
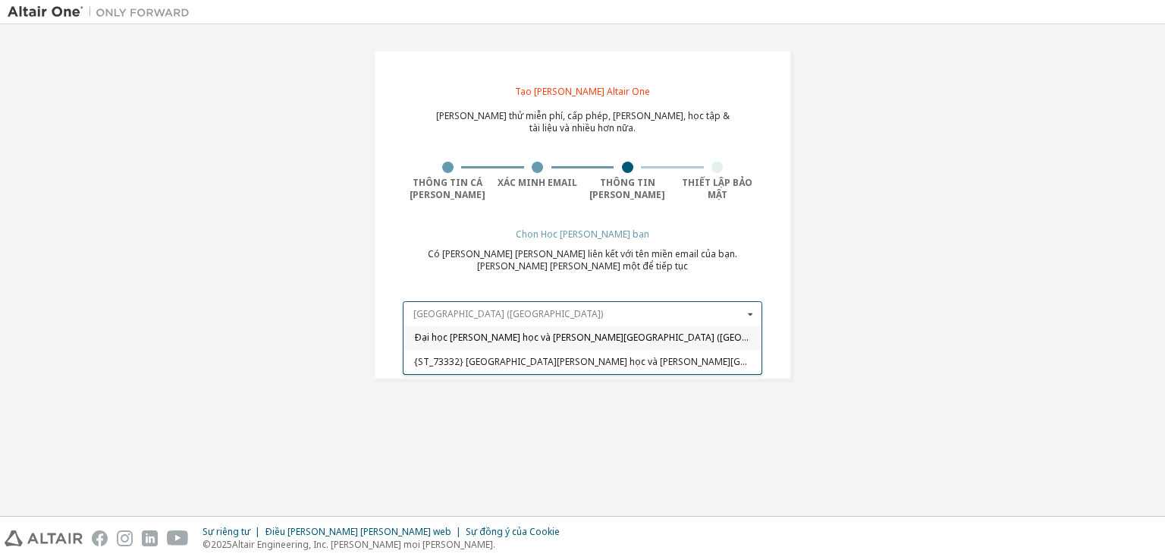
click at [569, 310] on input "text" at bounding box center [583, 314] width 358 height 24
click at [671, 338] on span "Đại học Khoa học và Công nghệ Hà Nội (Việt Nam)" at bounding box center [583, 338] width 338 height 9
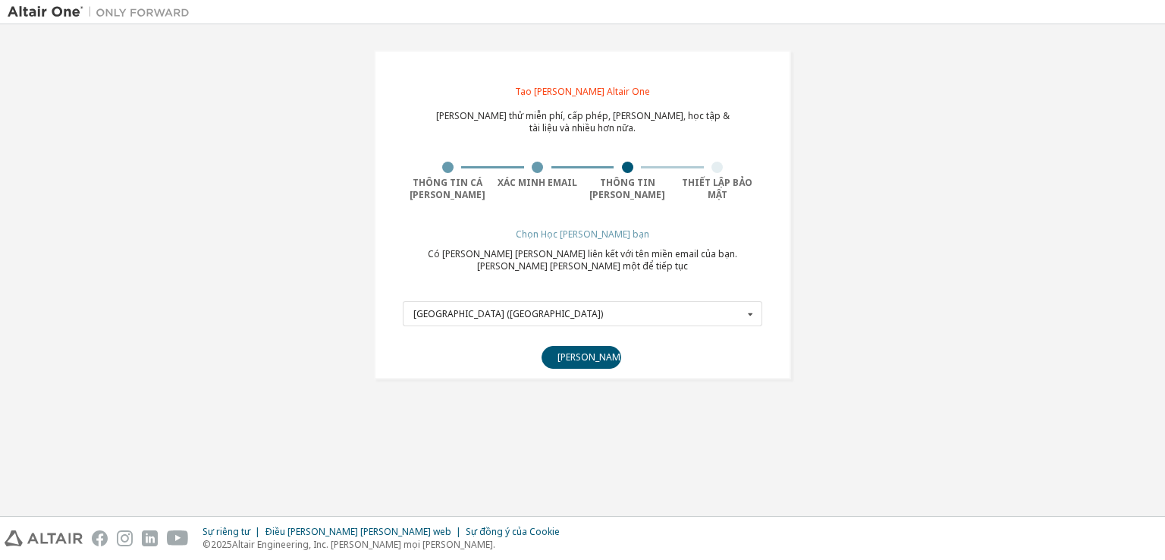
drag, startPoint x: 654, startPoint y: 308, endPoint x: 325, endPoint y: 318, distance: 329.4
click at [325, 318] on div "Tạo tài khoản Altair One Dùng thử miễn phí, cấp phép, tải xuống, học tập & tài …" at bounding box center [583, 215] width 1150 height 366
copy div "Hanoi University of Science and Technology (Vietnam)"
click at [998, 190] on div "Tạo tài khoản Altair One Dùng thử miễn phí, cấp phép, tải xuống, học tập & tài …" at bounding box center [583, 215] width 1150 height 366
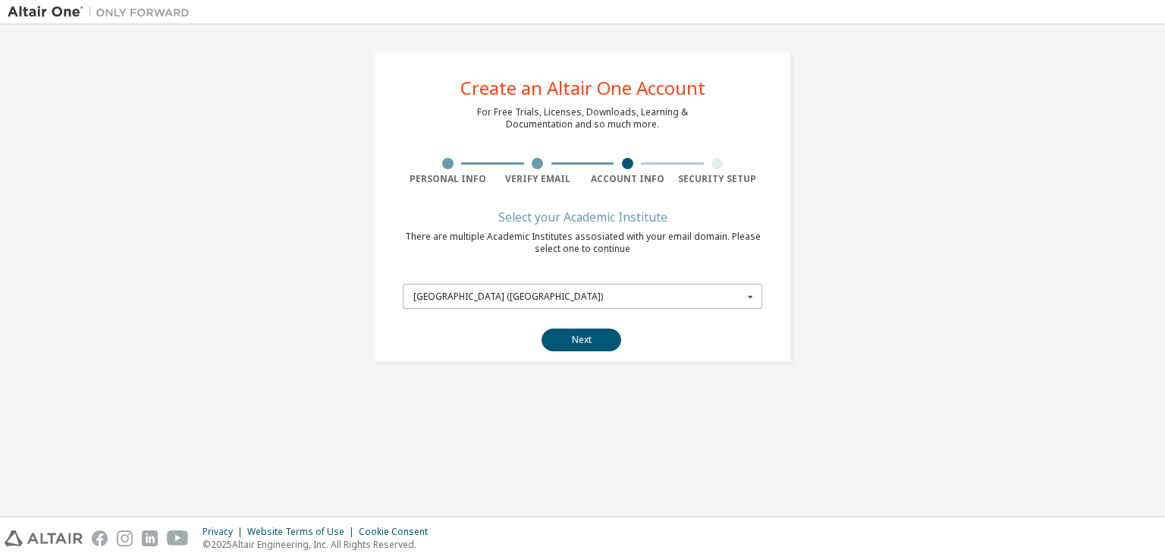
click at [677, 294] on div "Hanoi University of Science and Technology (Vietnam)" at bounding box center [578, 296] width 330 height 9
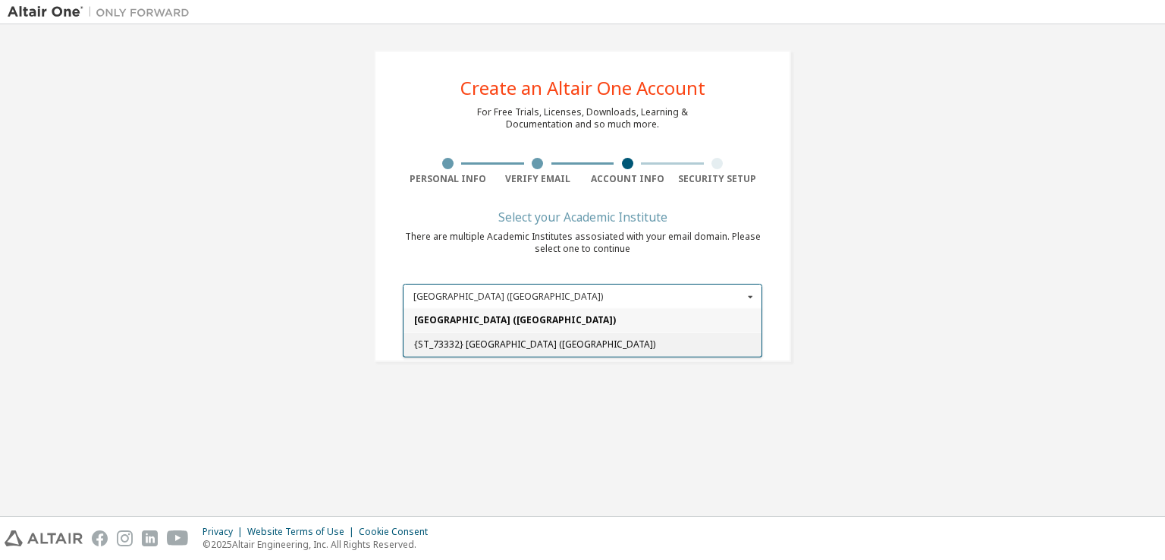
click at [671, 344] on span "{ST_73332} Hanoi University of Science and Technology (Vietnam)" at bounding box center [583, 344] width 338 height 9
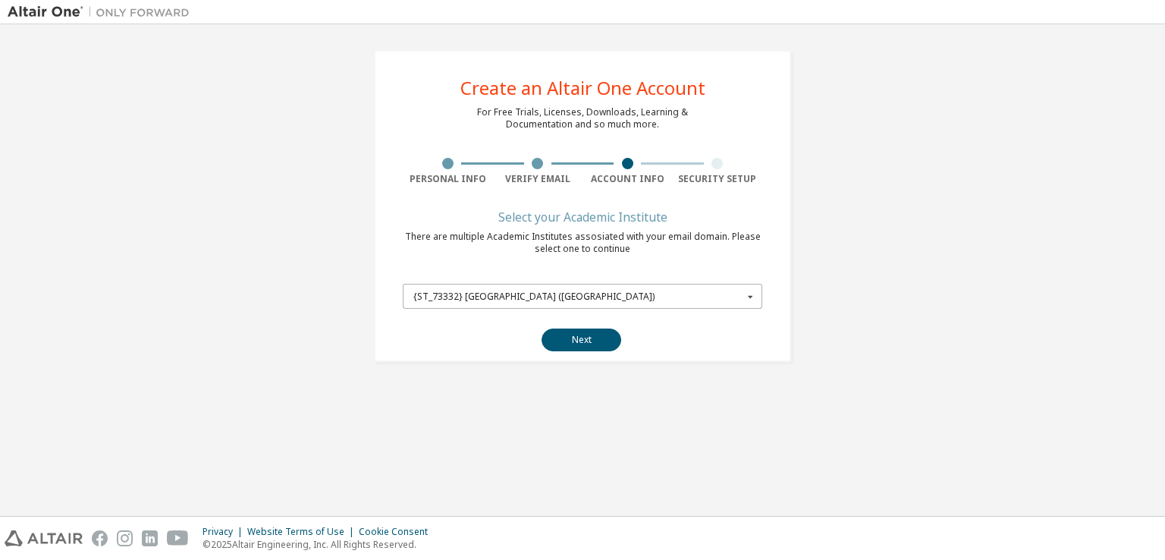
click at [711, 290] on input "text" at bounding box center [583, 296] width 358 height 24
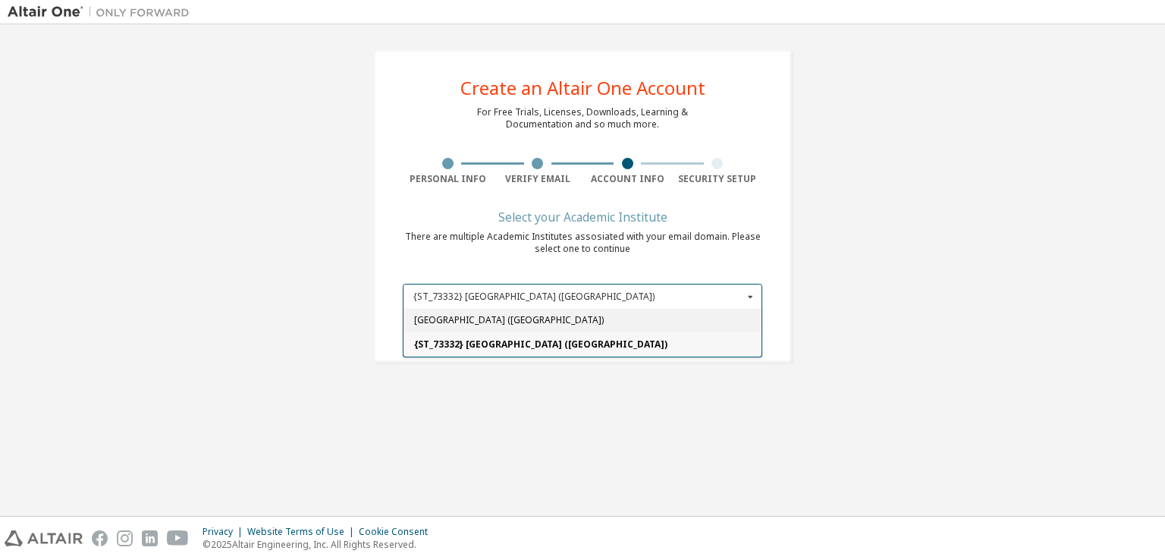
click at [689, 313] on div "Hanoi University of Science and Technology (Vietnam)" at bounding box center [583, 320] width 358 height 24
type input "*****"
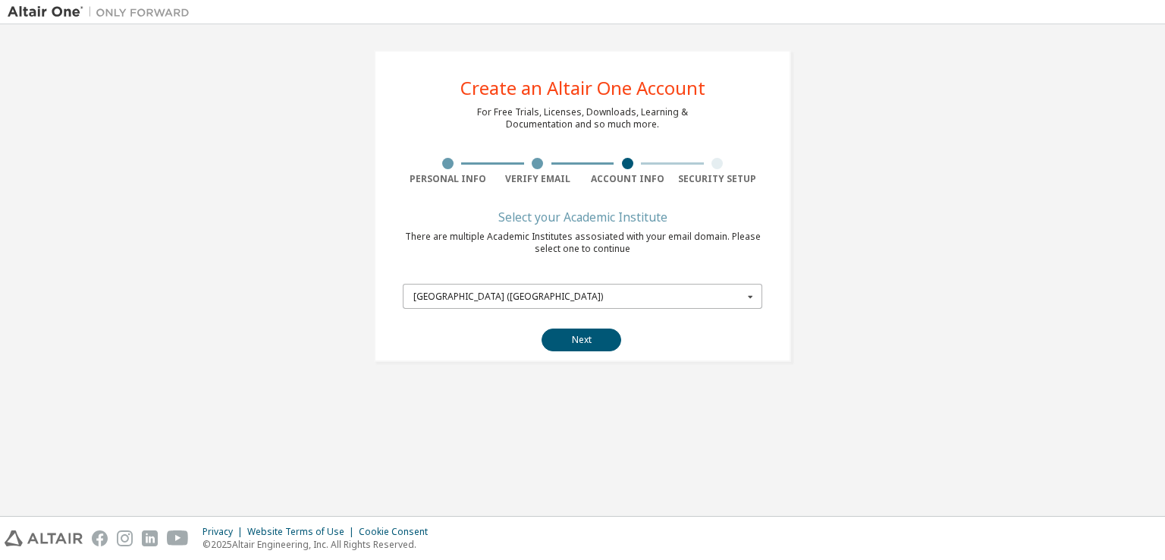
click at [679, 299] on div "Hanoi University of Science and Technology (Vietnam)" at bounding box center [578, 296] width 330 height 9
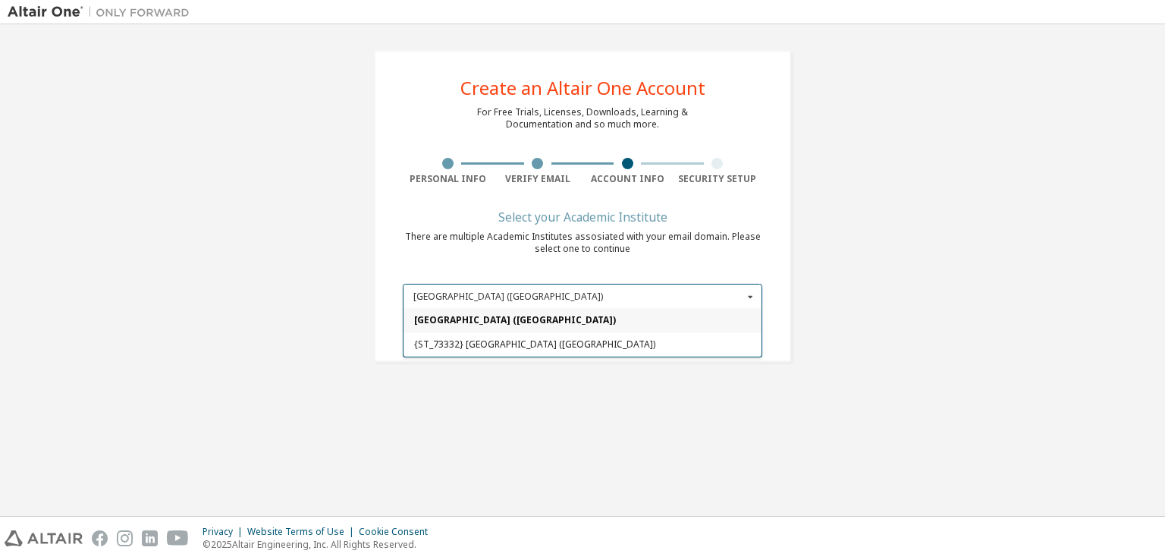
click at [652, 325] on div "Hanoi University of Science and Technology (Vietnam)" at bounding box center [583, 320] width 358 height 24
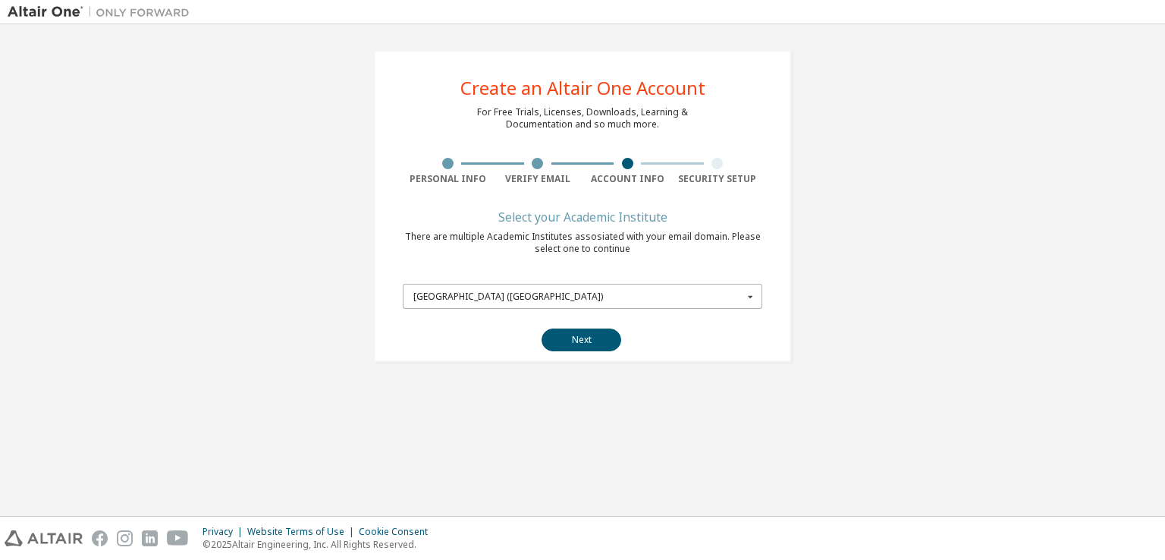
click at [585, 286] on input "text" at bounding box center [583, 296] width 358 height 24
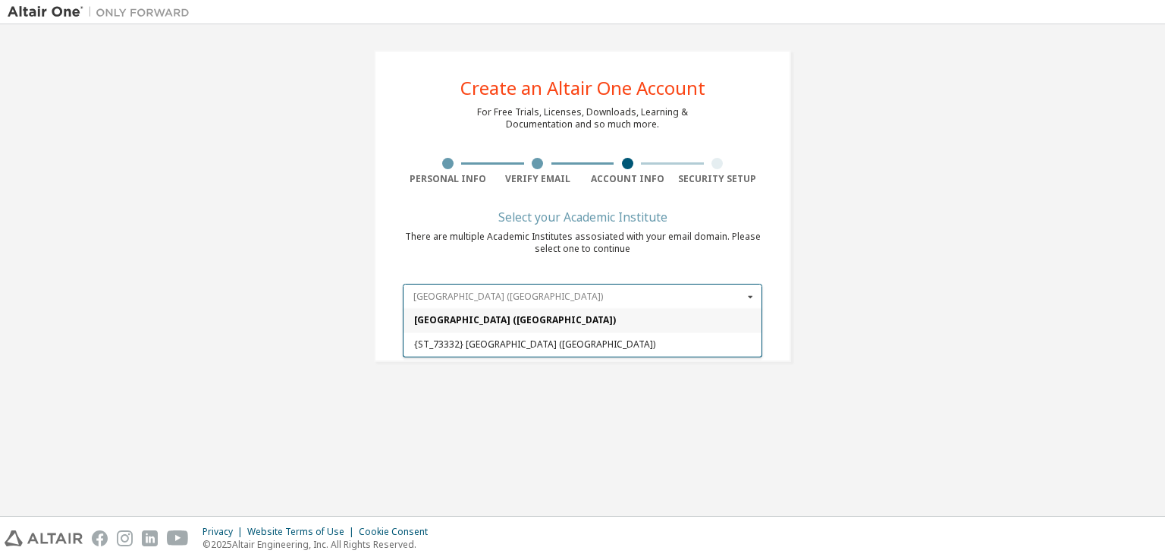
click at [586, 296] on input "text" at bounding box center [583, 296] width 358 height 24
click at [489, 313] on div "Hanoi University of Science and Technology (Vietnam)" at bounding box center [583, 320] width 358 height 24
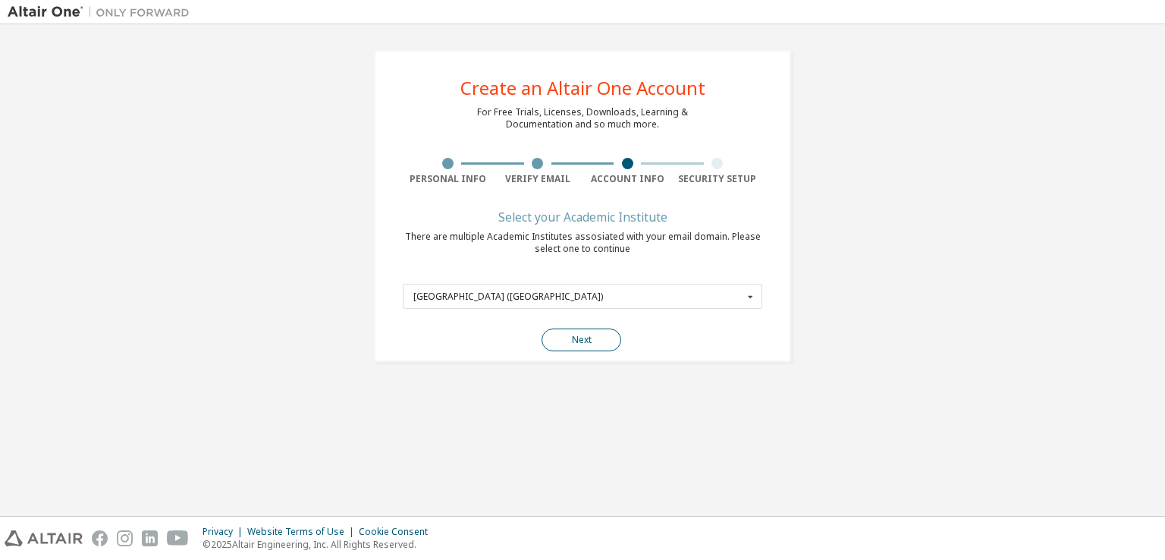
click at [573, 337] on button "Next" at bounding box center [582, 339] width 80 height 23
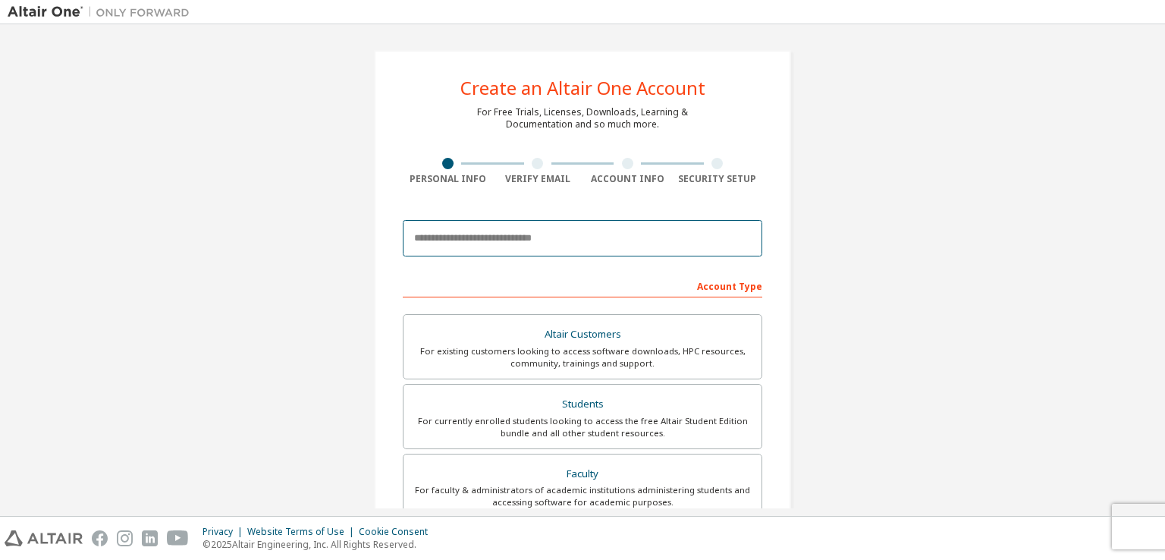
click at [510, 238] on input "email" at bounding box center [583, 238] width 360 height 36
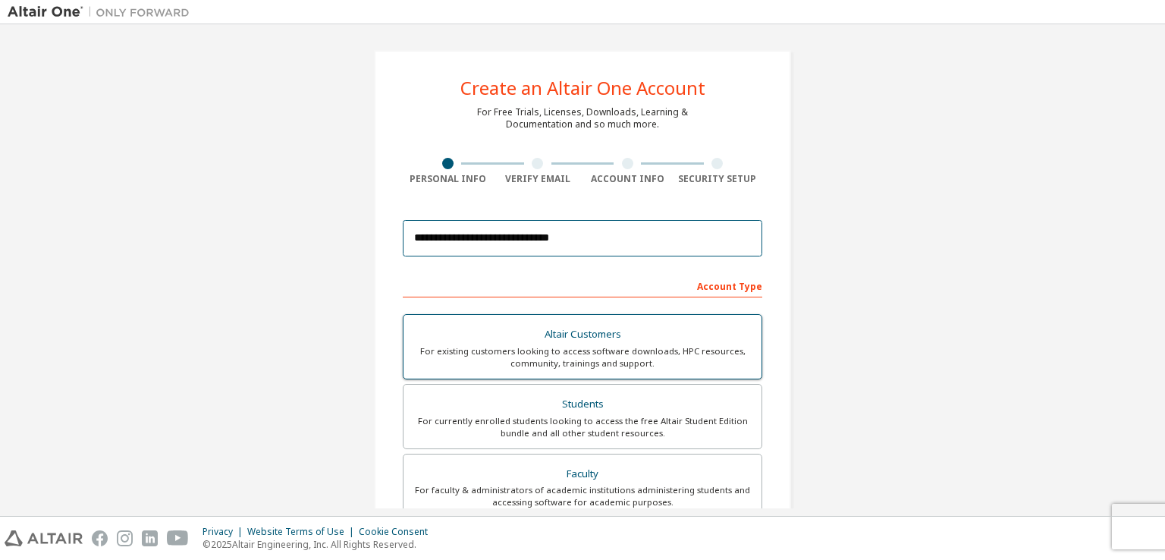
type input "**********"
click at [634, 416] on div "For currently enrolled students looking to access the free Altair Student Editi…" at bounding box center [583, 427] width 340 height 24
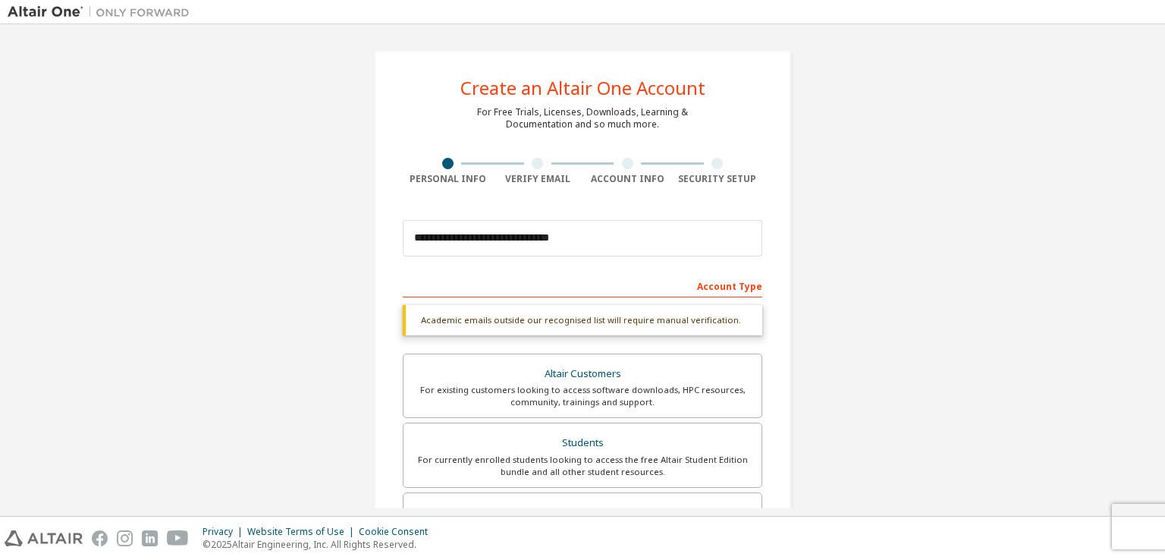
scroll to position [363, 0]
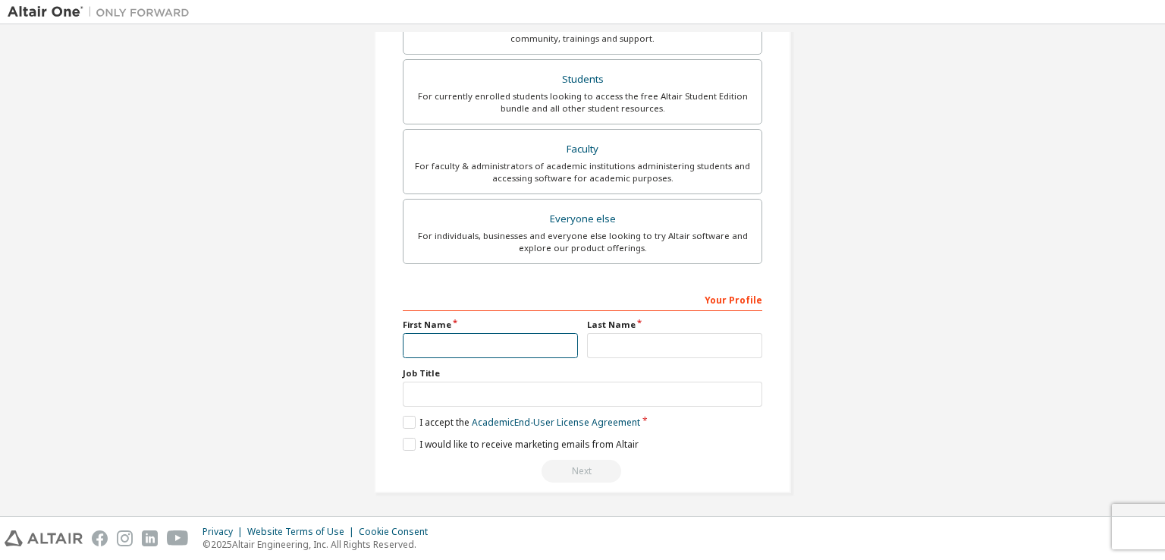
click at [512, 338] on input "text" at bounding box center [490, 345] width 175 height 25
type input "****"
click at [605, 359] on div "Your Profile First Name **** Last Name Job Title Please provide State/Province …" at bounding box center [583, 385] width 360 height 196
click at [488, 357] on div "Your Profile First Name **** Last Name Job Title Please provide State/Province …" at bounding box center [583, 385] width 360 height 196
click at [482, 350] on input "****" at bounding box center [490, 345] width 175 height 25
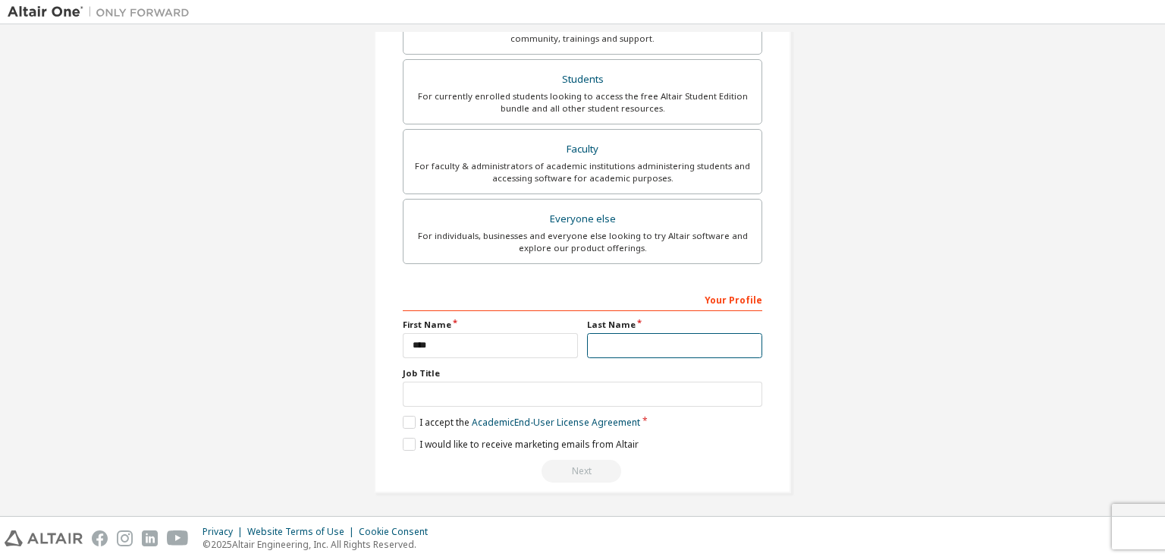
click at [666, 349] on input "text" at bounding box center [674, 345] width 175 height 25
type input "******"
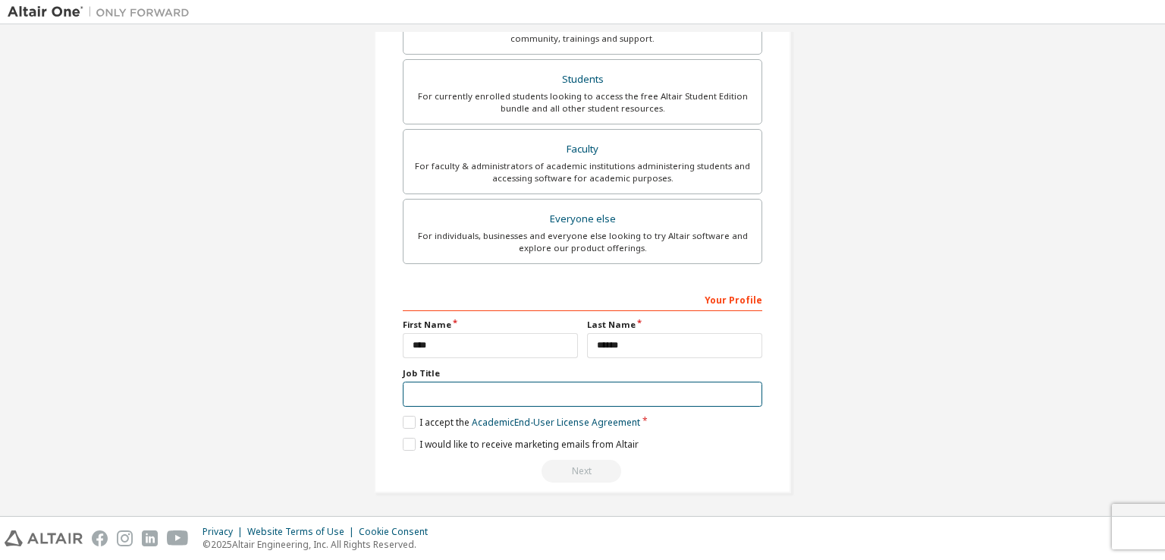
click at [598, 388] on input "text" at bounding box center [583, 394] width 360 height 25
type input "*******"
click at [411, 419] on label "I accept the Academic End-User License Agreement" at bounding box center [521, 422] width 237 height 13
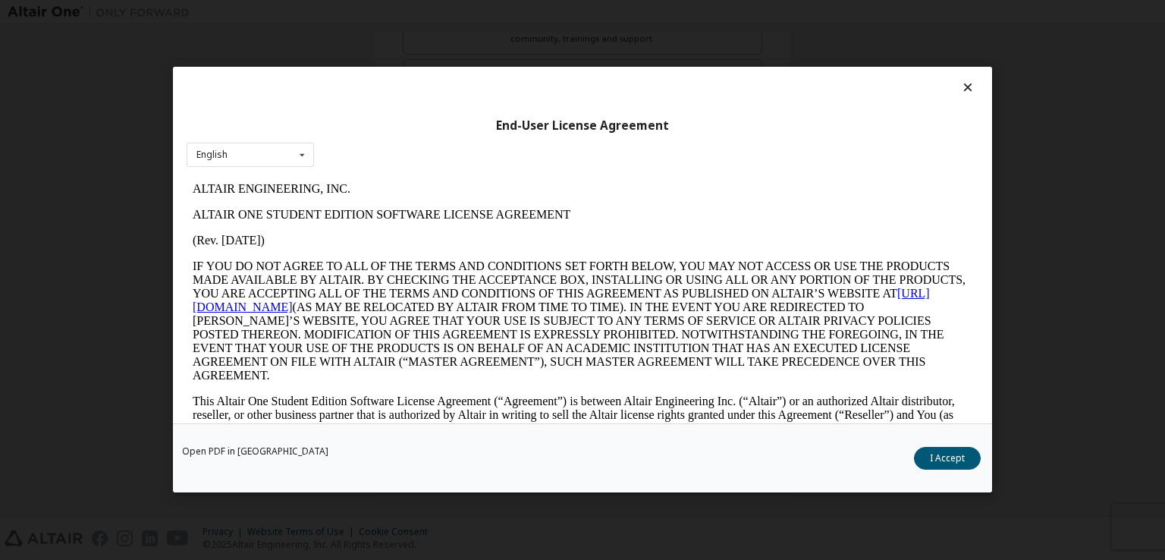
scroll to position [0, 0]
drag, startPoint x: 950, startPoint y: 452, endPoint x: 871, endPoint y: 474, distance: 81.9
click at [950, 451] on button "I Accept" at bounding box center [947, 459] width 67 height 23
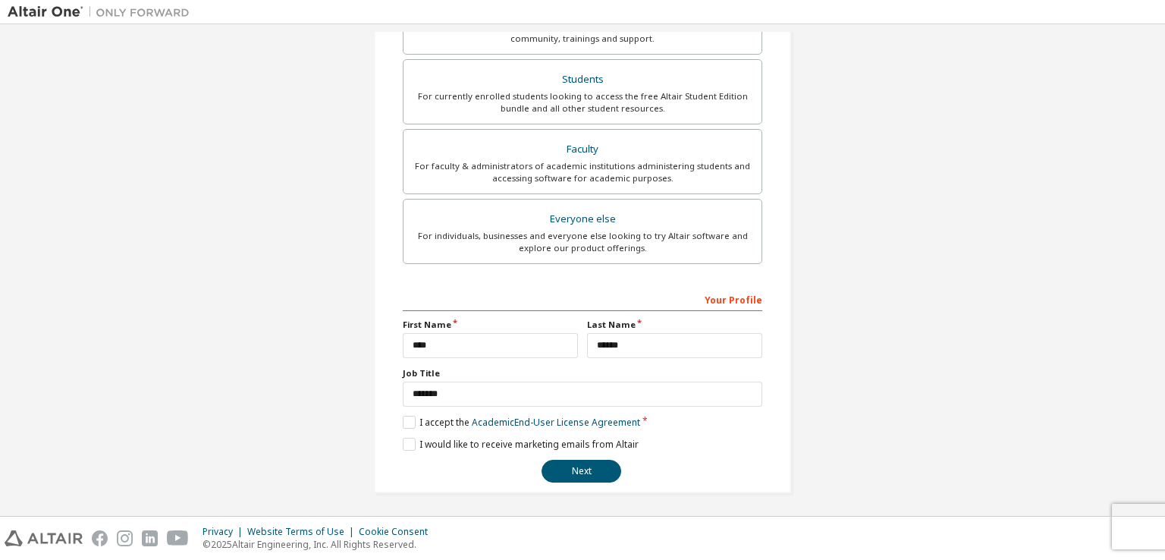
click at [467, 434] on div "**********" at bounding box center [583, 385] width 360 height 196
click at [476, 444] on label "I would like to receive marketing emails from Altair" at bounding box center [521, 444] width 236 height 13
click at [567, 466] on button "Next" at bounding box center [582, 471] width 80 height 23
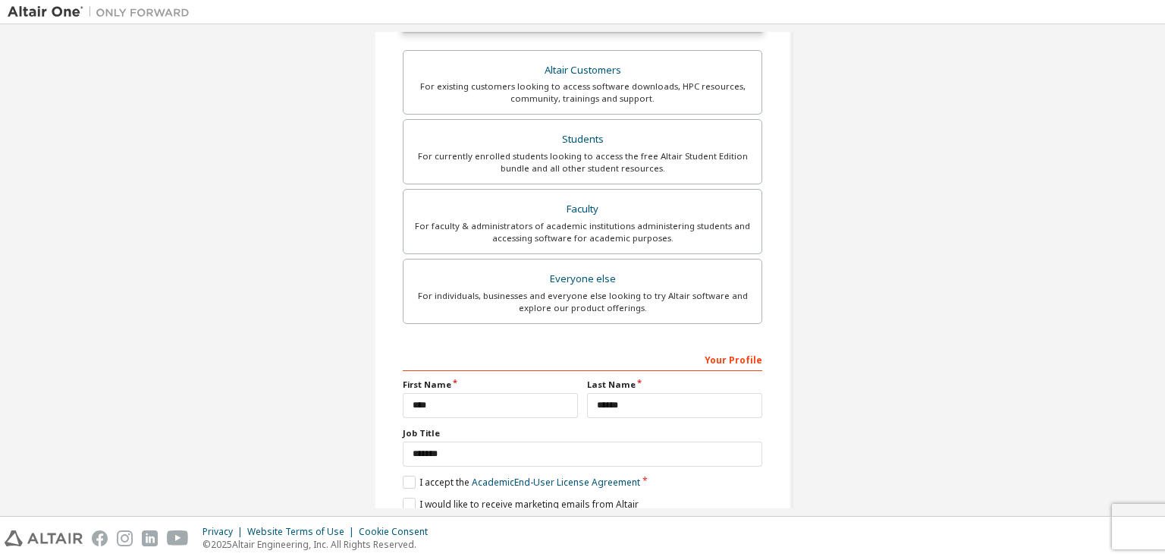
scroll to position [403, 0]
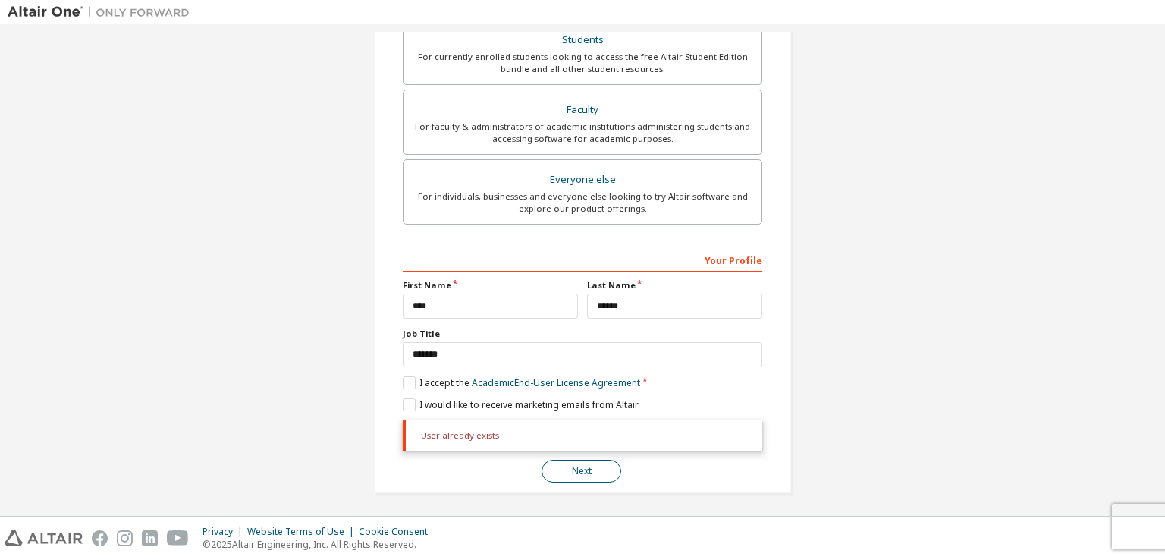
click at [561, 468] on button "Next" at bounding box center [582, 471] width 80 height 23
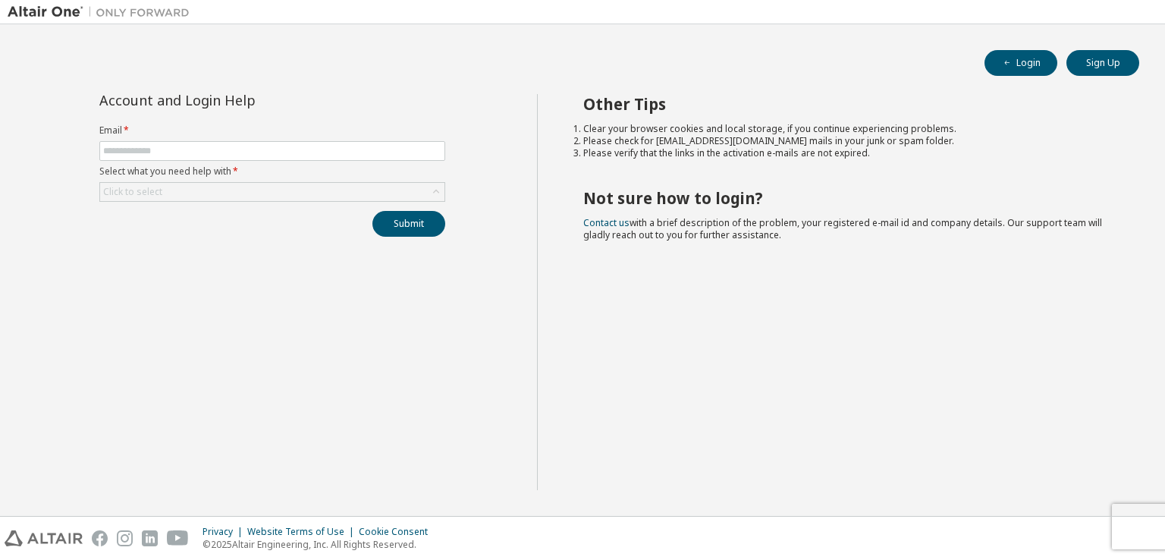
click at [174, 180] on form "Email * Select what you need help with * Click to select" at bounding box center [272, 162] width 346 height 77
click at [176, 190] on div "Click to select" at bounding box center [272, 192] width 344 height 18
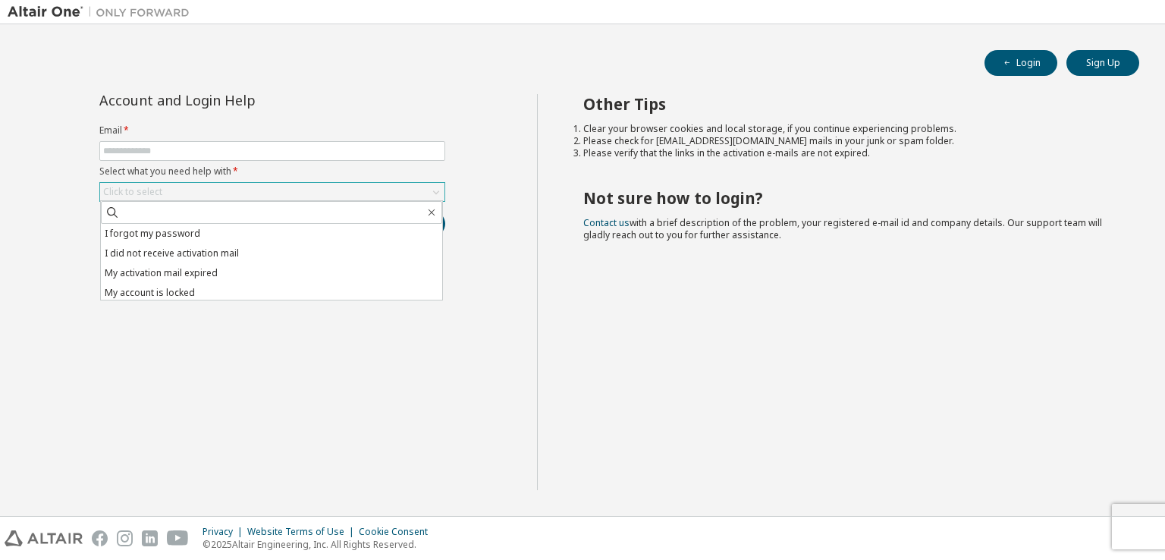
click at [176, 190] on div "Click to select" at bounding box center [272, 192] width 344 height 18
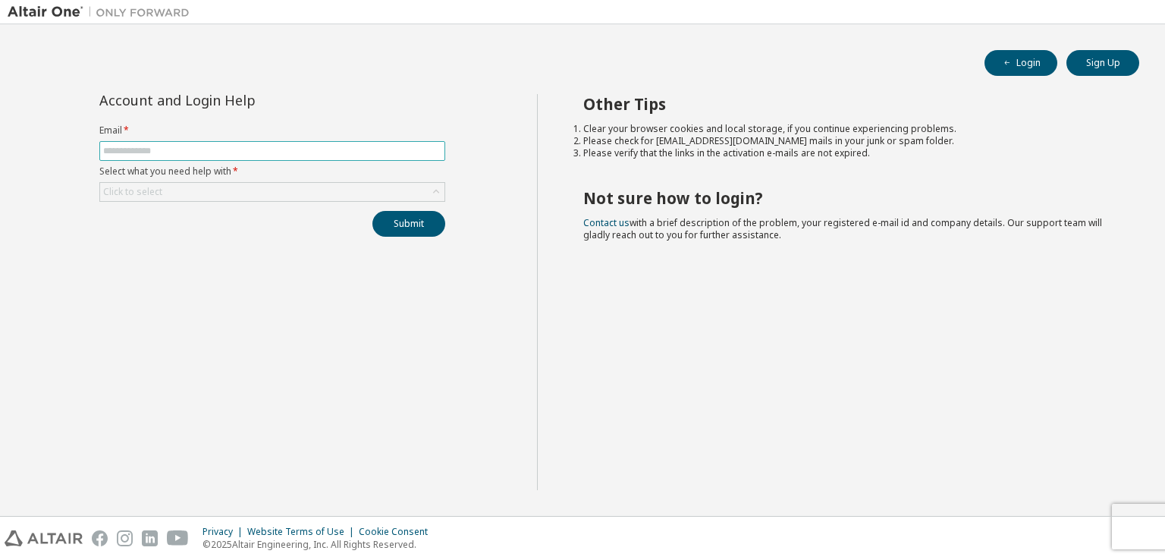
click at [294, 149] on input "text" at bounding box center [272, 151] width 338 height 12
type input "**********"
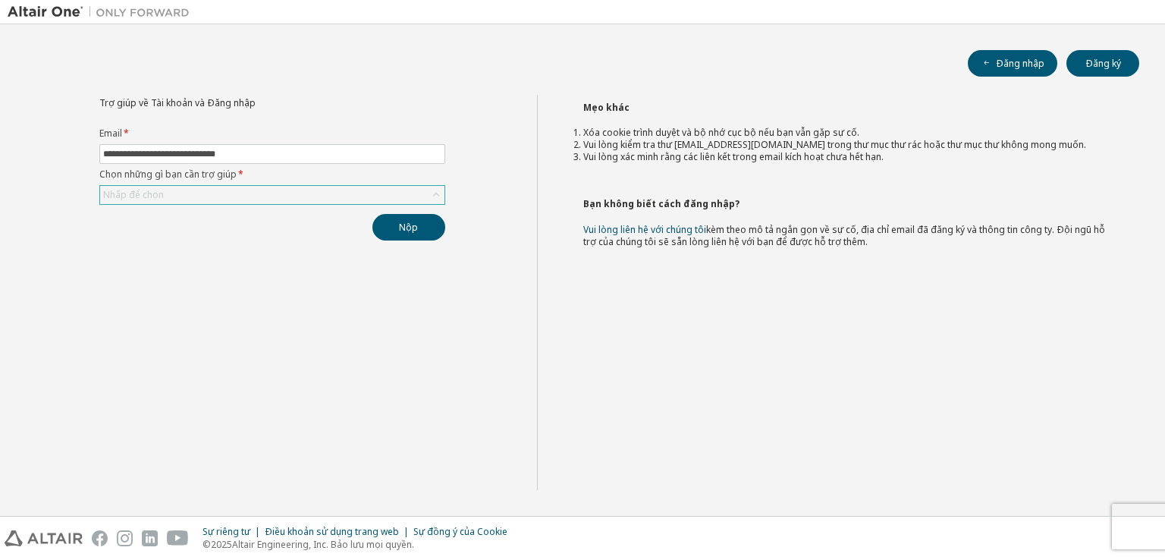
click at [217, 198] on div "Nhấp để chọn" at bounding box center [272, 195] width 344 height 18
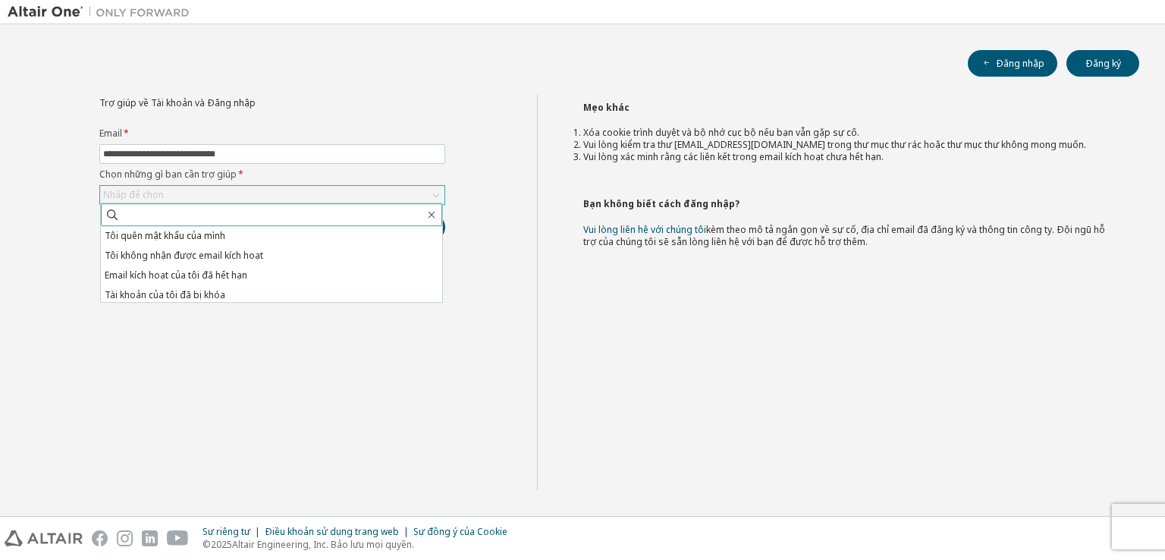
click at [391, 212] on input "text" at bounding box center [272, 214] width 305 height 15
click at [737, 70] on div "Đăng nhập Đăng ký" at bounding box center [583, 63] width 1114 height 27
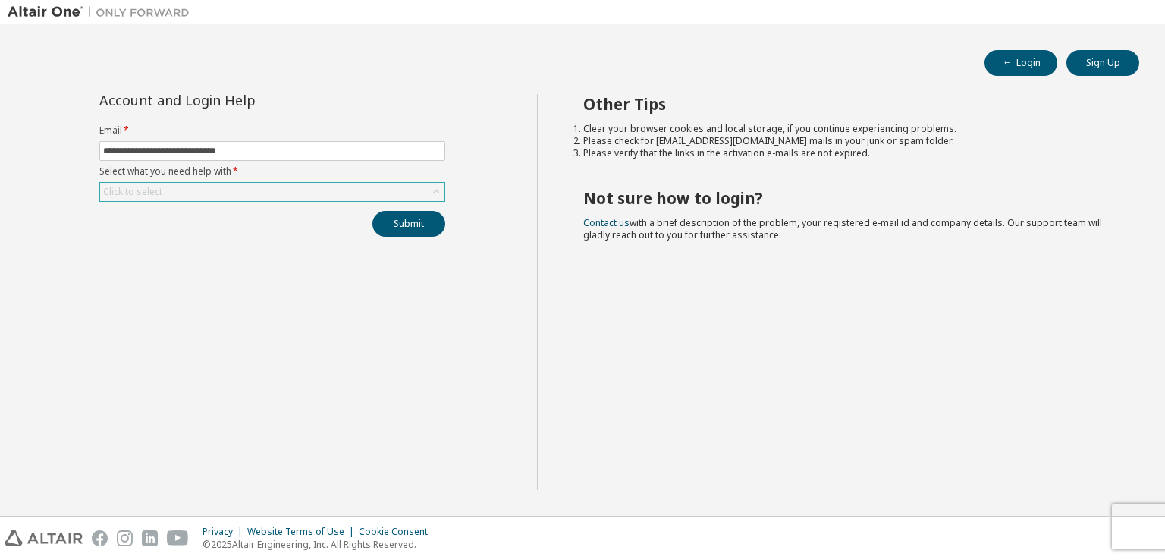
click at [236, 190] on div "Click to select" at bounding box center [272, 192] width 344 height 18
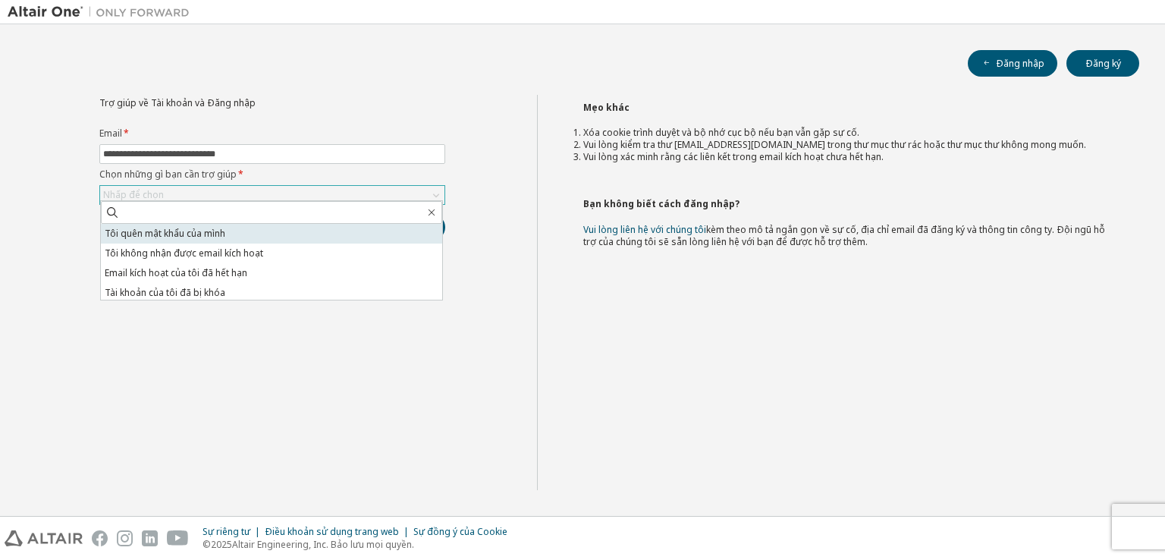
click at [428, 234] on li "Tôi quên mật khẩu của mình" at bounding box center [271, 234] width 341 height 20
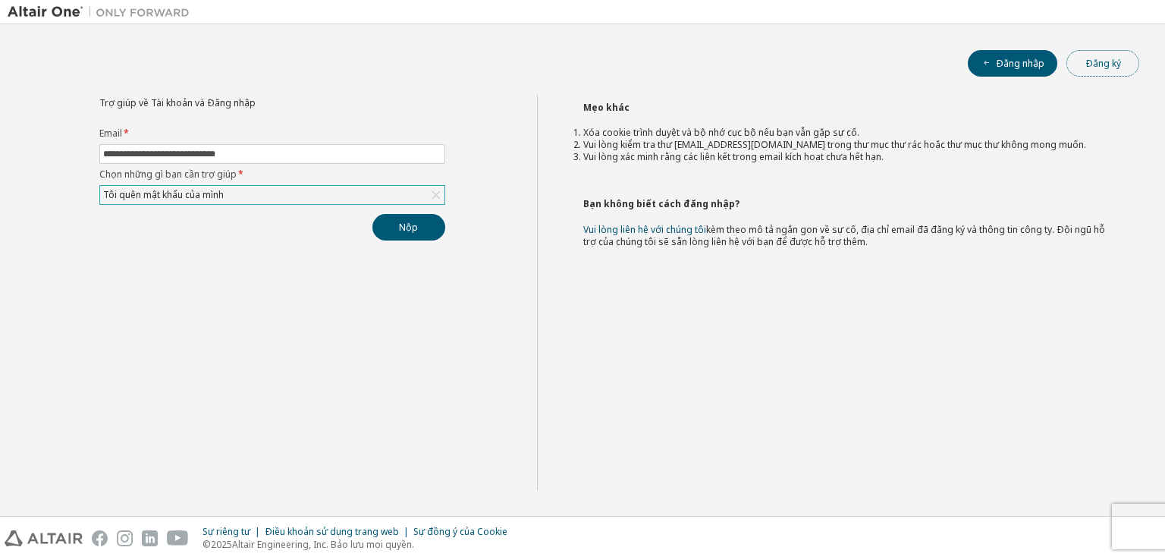
click at [1089, 65] on font "Đăng ký" at bounding box center [1103, 63] width 36 height 13
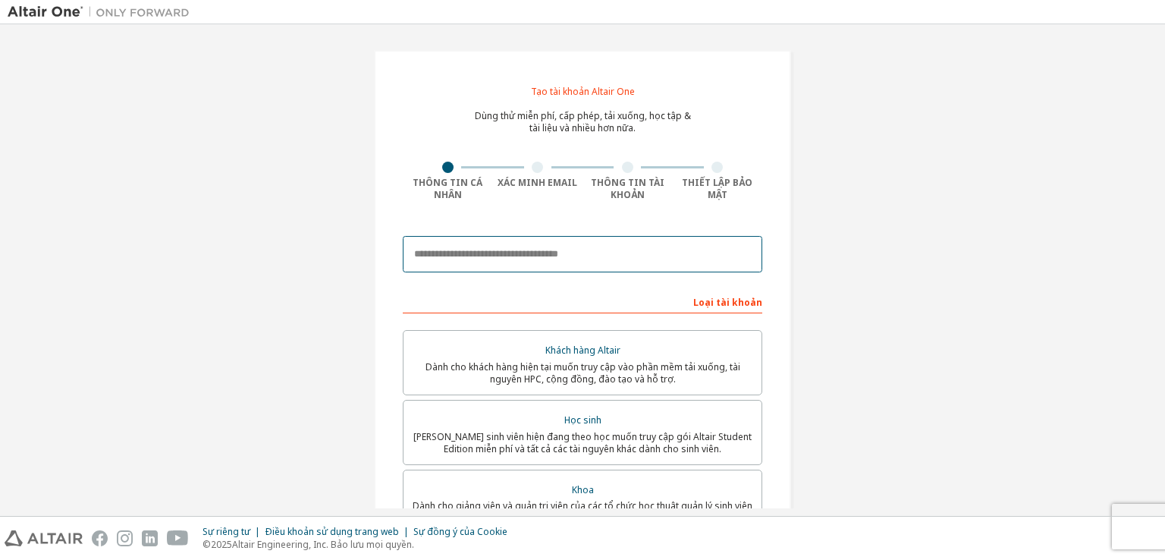
click at [489, 259] on input "email" at bounding box center [583, 254] width 360 height 36
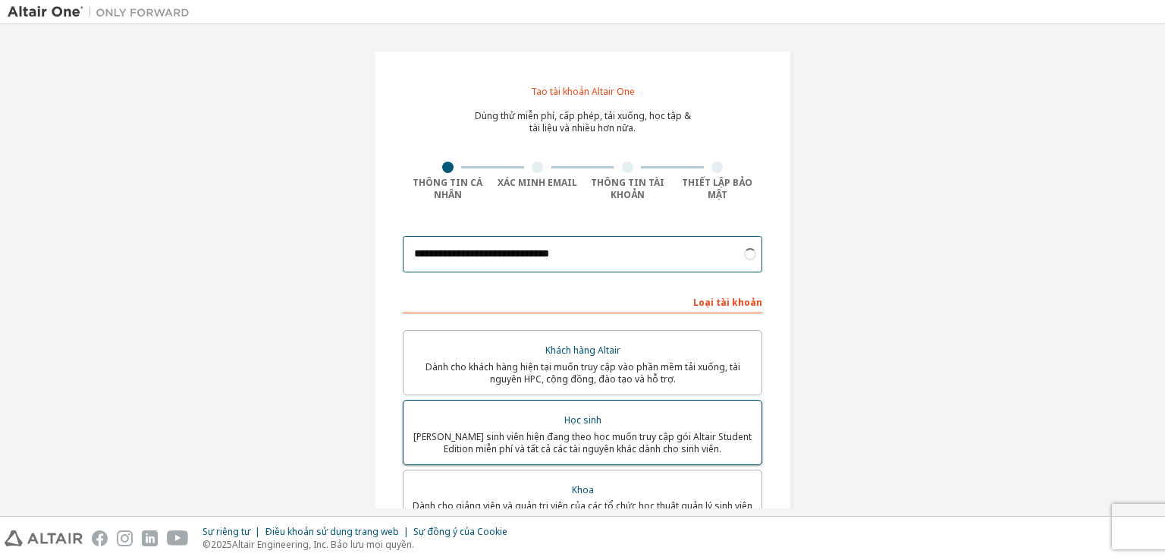
type input "**********"
click at [639, 444] on div "Khách hàng Altair Dành cho khách hàng hiện tại muốn truy cập vào phần mềm tải x…" at bounding box center [583, 469] width 360 height 278
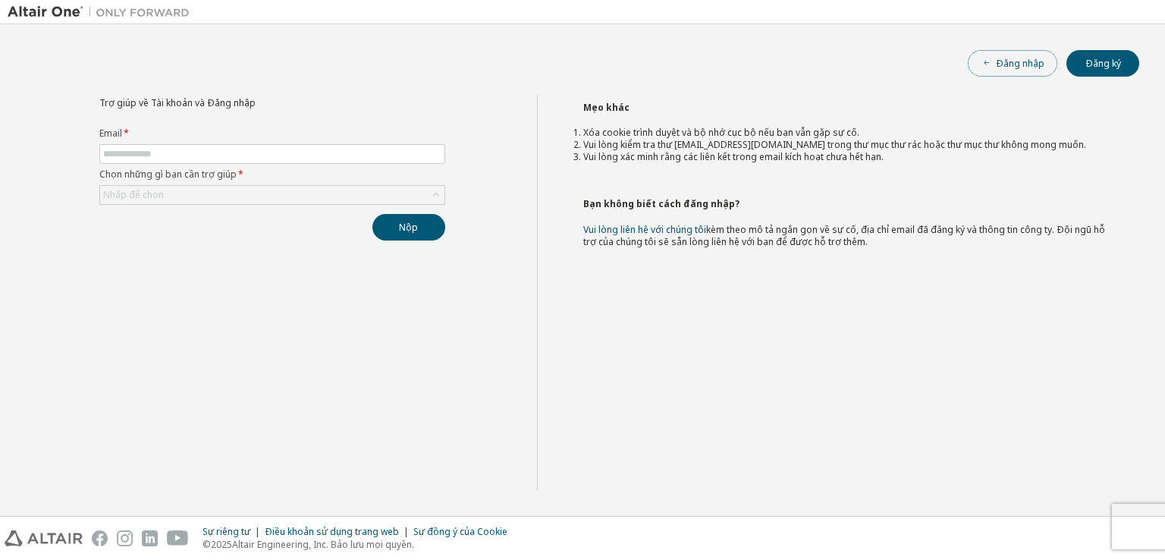
click at [1013, 64] on font "Đăng nhập" at bounding box center [1020, 63] width 49 height 13
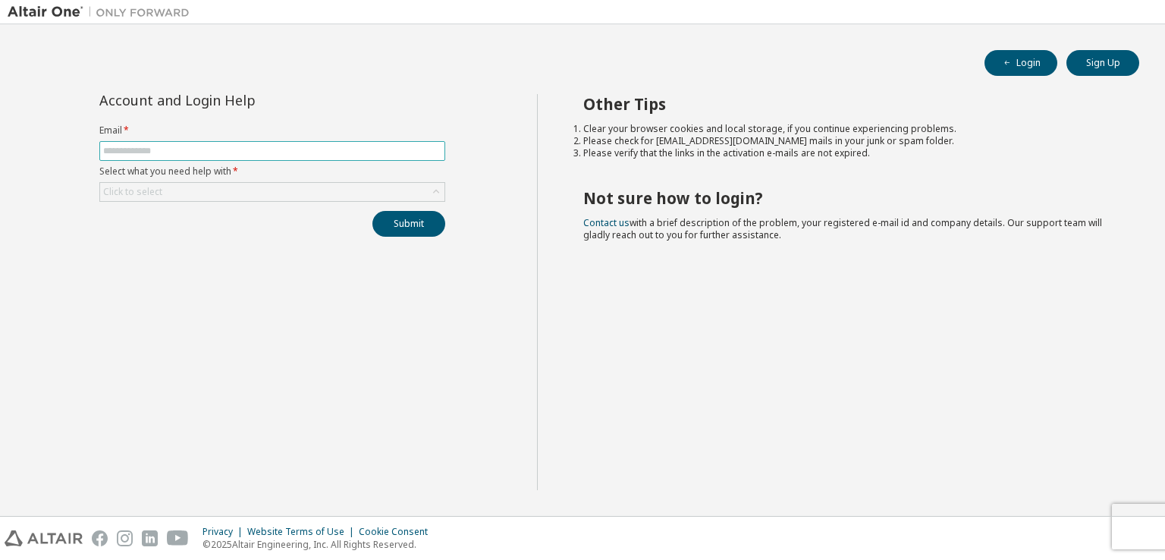
click at [192, 152] on input "text" at bounding box center [272, 151] width 338 height 12
type input "**********"
click at [199, 199] on div "Click to select" at bounding box center [272, 192] width 344 height 18
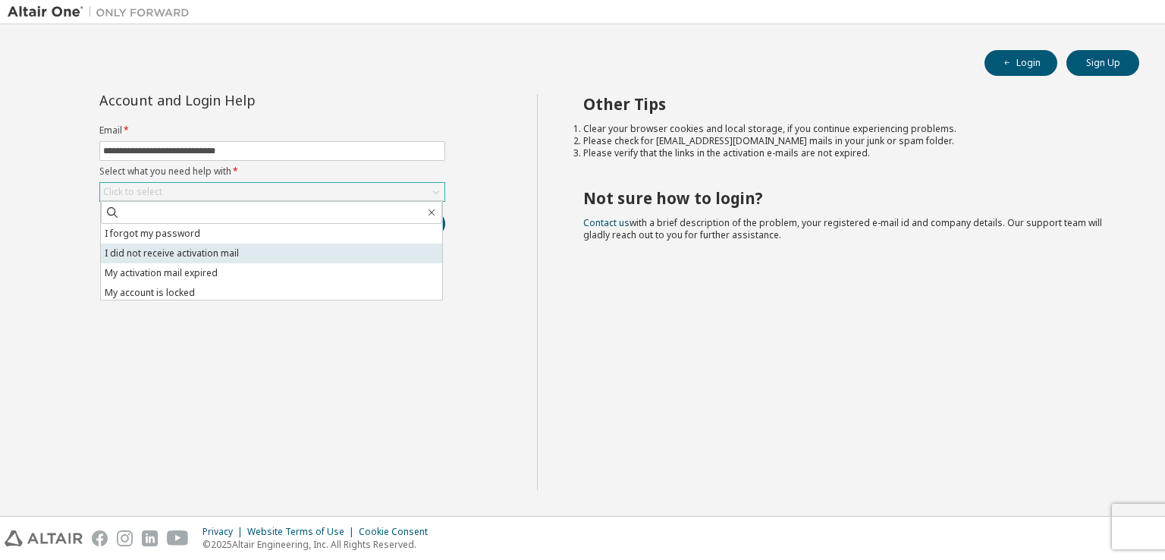
click at [198, 243] on li "I did not receive activation mail" at bounding box center [271, 253] width 341 height 20
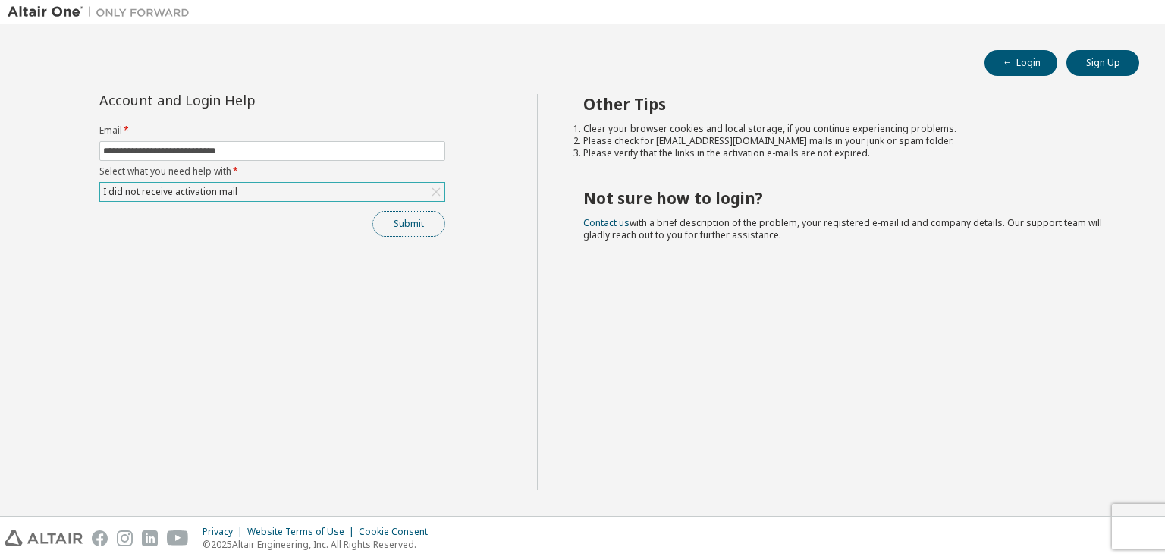
click at [425, 223] on button "Submit" at bounding box center [408, 224] width 73 height 26
click at [407, 231] on button "Submit" at bounding box center [408, 224] width 73 height 26
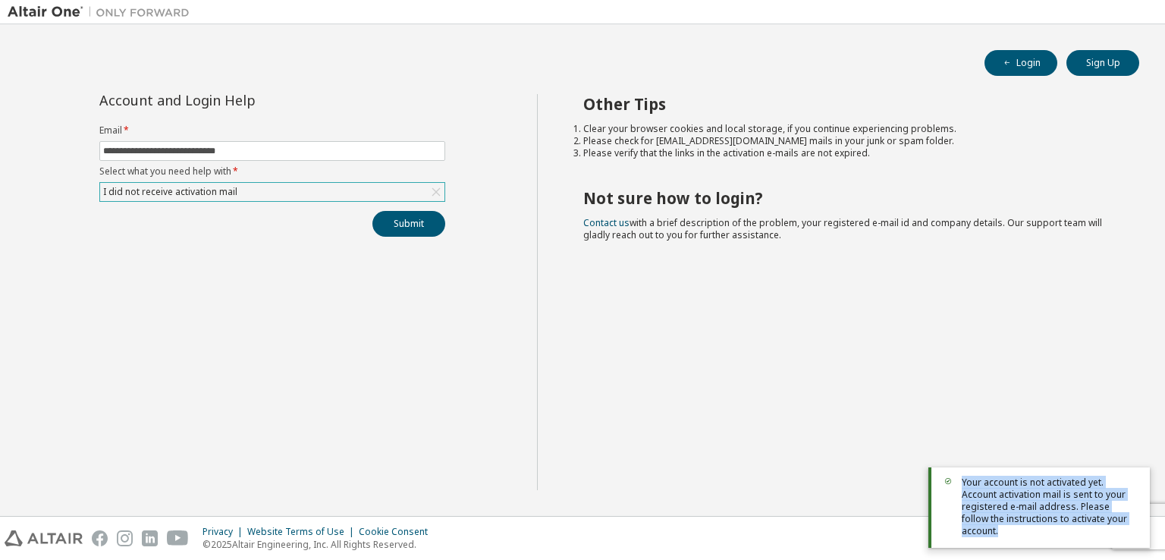
drag, startPoint x: 1139, startPoint y: 534, endPoint x: 947, endPoint y: 485, distance: 197.4
click at [947, 485] on div "Your account is not activated yet. Account activation mail is sent to your regi…" at bounding box center [1038, 507] width 221 height 80
copy span "Your account is not activated yet. Account activation mail is sent to your regi…"
click at [1000, 495] on span "Your account is not activated yet. Account activation mail is sent to your regi…" at bounding box center [1050, 506] width 176 height 61
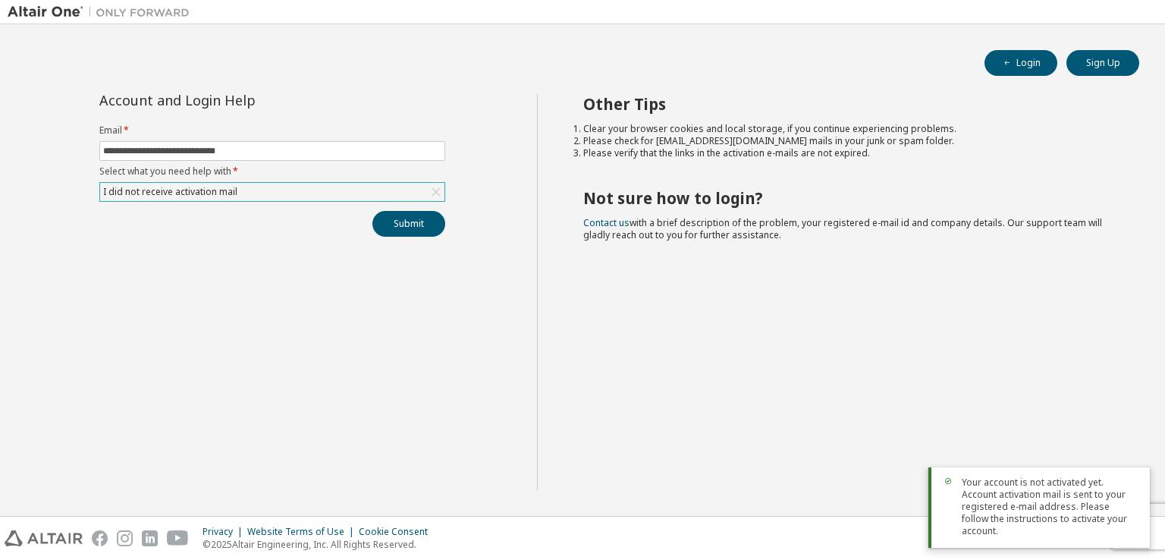
click at [996, 512] on span "Your account is not activated yet. Account activation mail is sent to your regi…" at bounding box center [1050, 506] width 176 height 61
click at [977, 510] on span "Your account is not activated yet. Account activation mail is sent to your regi…" at bounding box center [1050, 506] width 176 height 61
click at [989, 357] on div "Other Tips Clear your browser cookies and local storage, if you continue experi…" at bounding box center [847, 292] width 621 height 396
click at [1038, 379] on div "Other Tips Clear your browser cookies and local storage, if you continue experi…" at bounding box center [847, 292] width 621 height 396
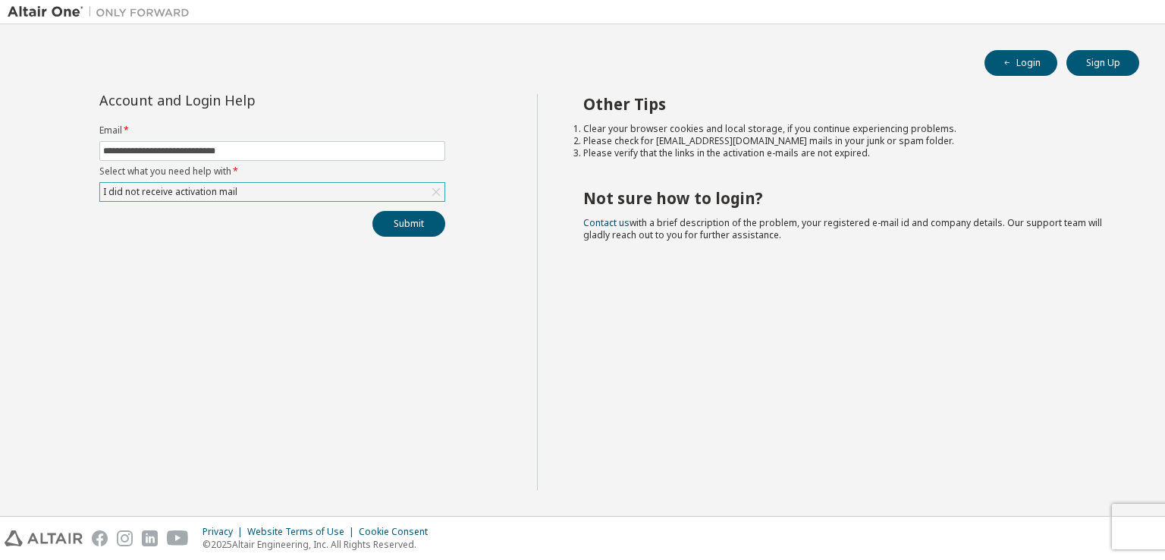
click at [802, 304] on div "Other Tips Clear your browser cookies and local storage, if you continue experi…" at bounding box center [847, 292] width 621 height 396
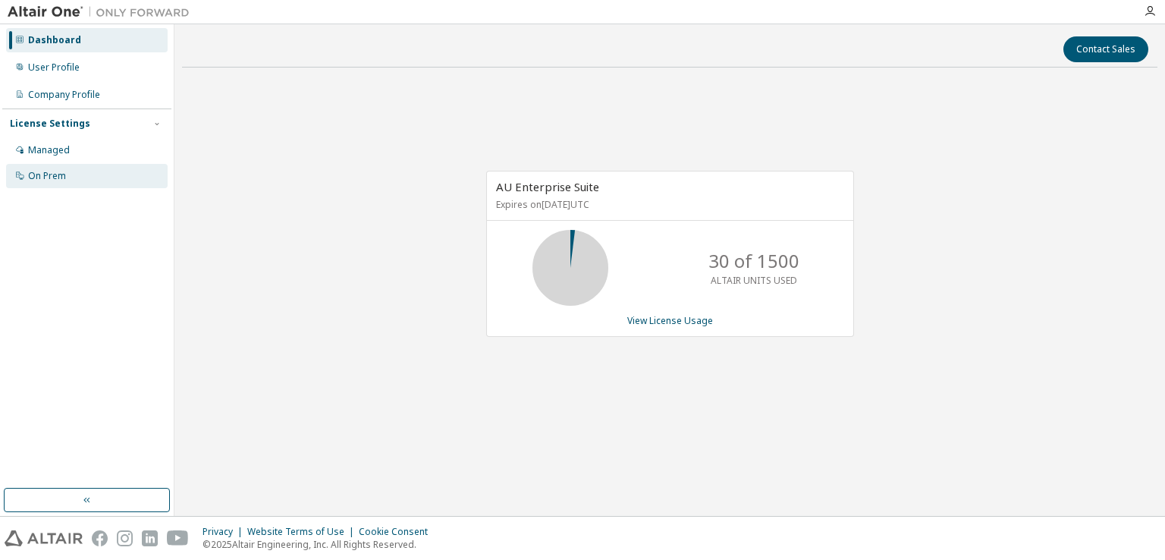
click at [99, 184] on div "On Prem" at bounding box center [87, 176] width 162 height 24
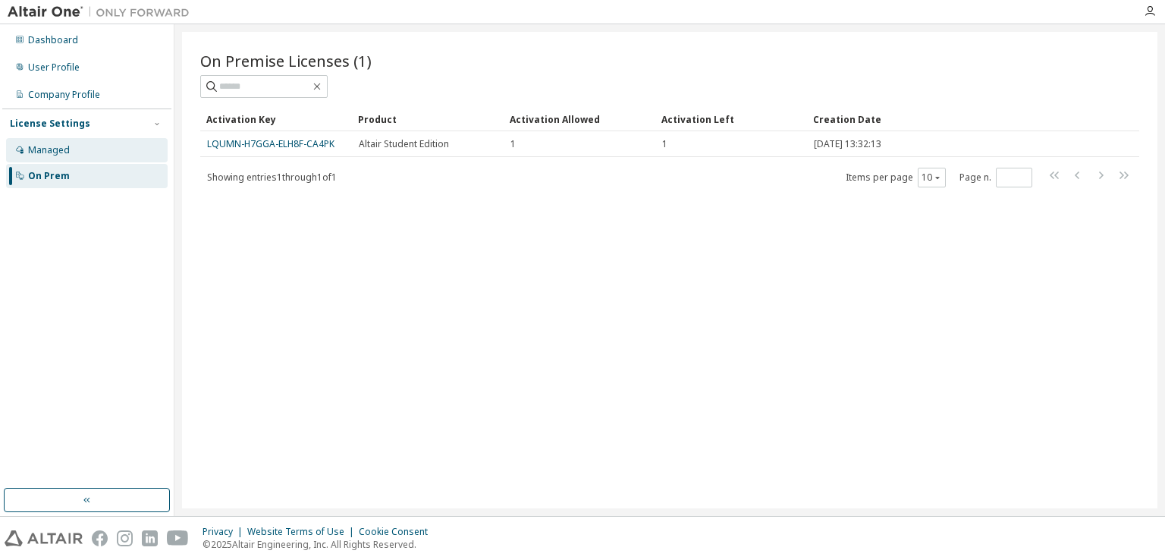
click at [106, 151] on div "Managed" at bounding box center [87, 150] width 162 height 24
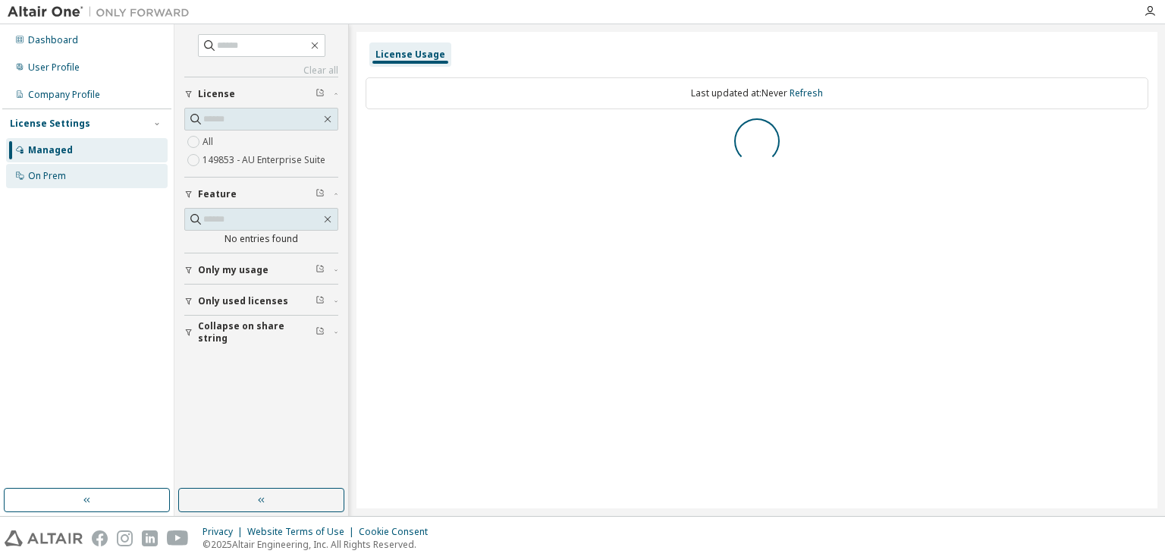
click at [103, 174] on div "On Prem" at bounding box center [87, 176] width 162 height 24
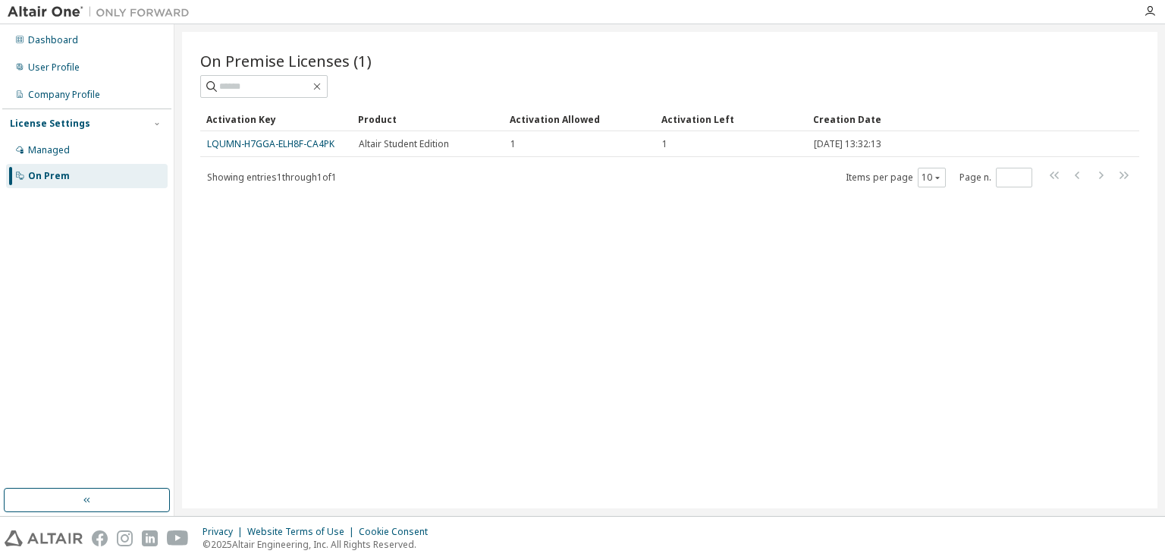
click at [75, 114] on div "License Settings Managed On Prem" at bounding box center [86, 148] width 169 height 81
click at [108, 118] on div "License Settings" at bounding box center [87, 124] width 154 height 14
click at [153, 125] on icon "button" at bounding box center [156, 123] width 9 height 9
click at [85, 103] on div "Company Profile" at bounding box center [87, 95] width 162 height 24
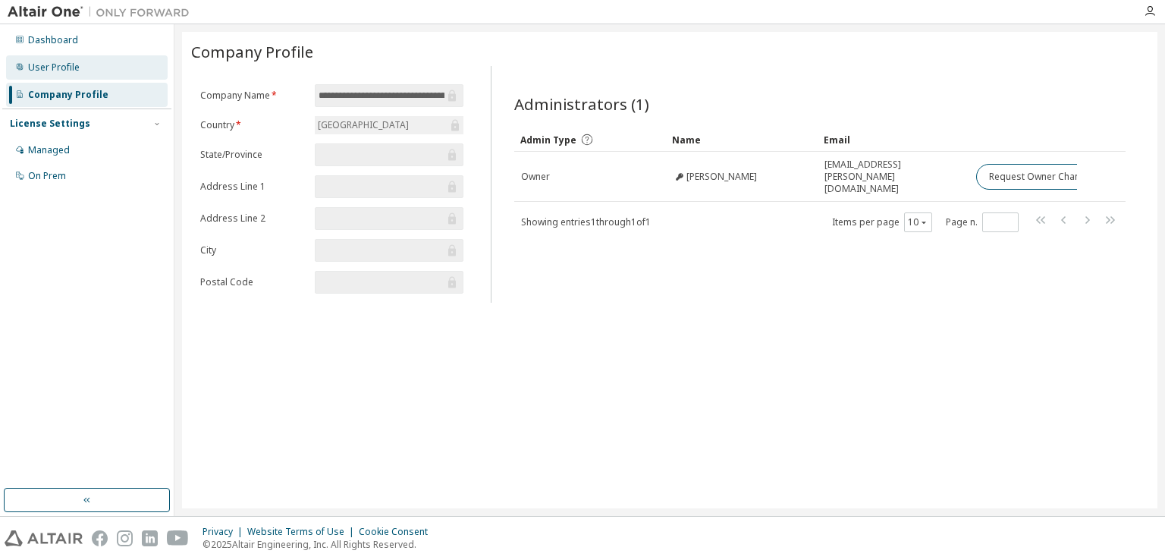
click at [72, 74] on div "User Profile" at bounding box center [87, 67] width 162 height 24
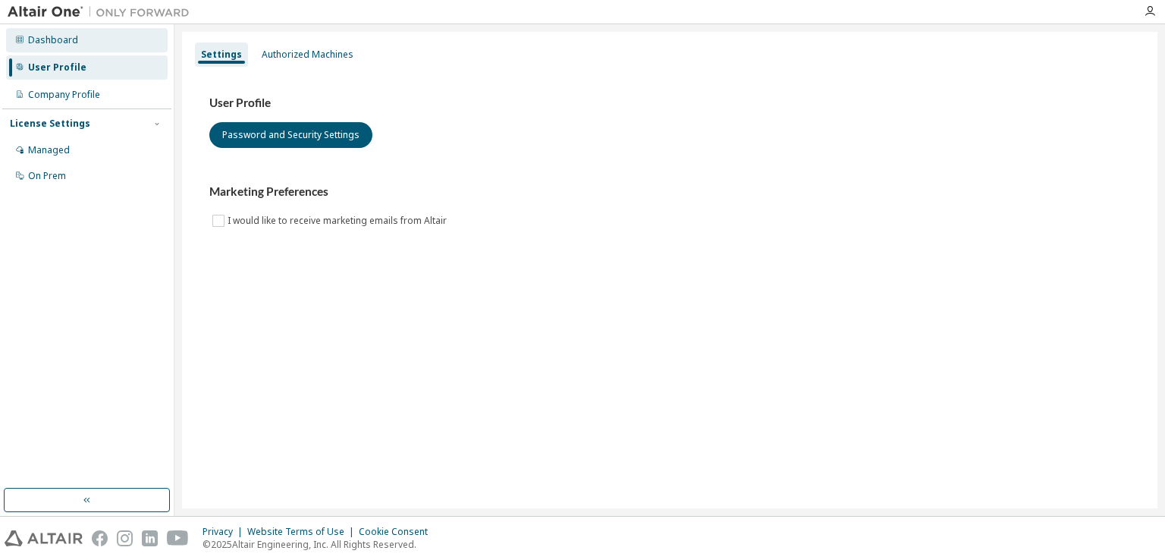
click at [72, 49] on div "Dashboard" at bounding box center [87, 40] width 162 height 24
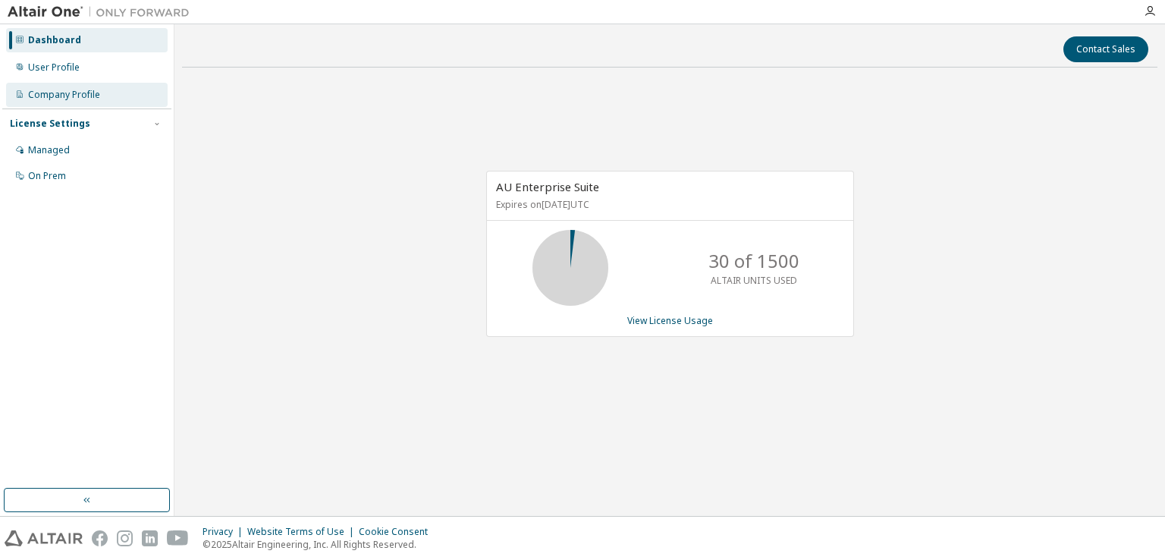
click at [68, 92] on div "Company Profile" at bounding box center [64, 95] width 72 height 12
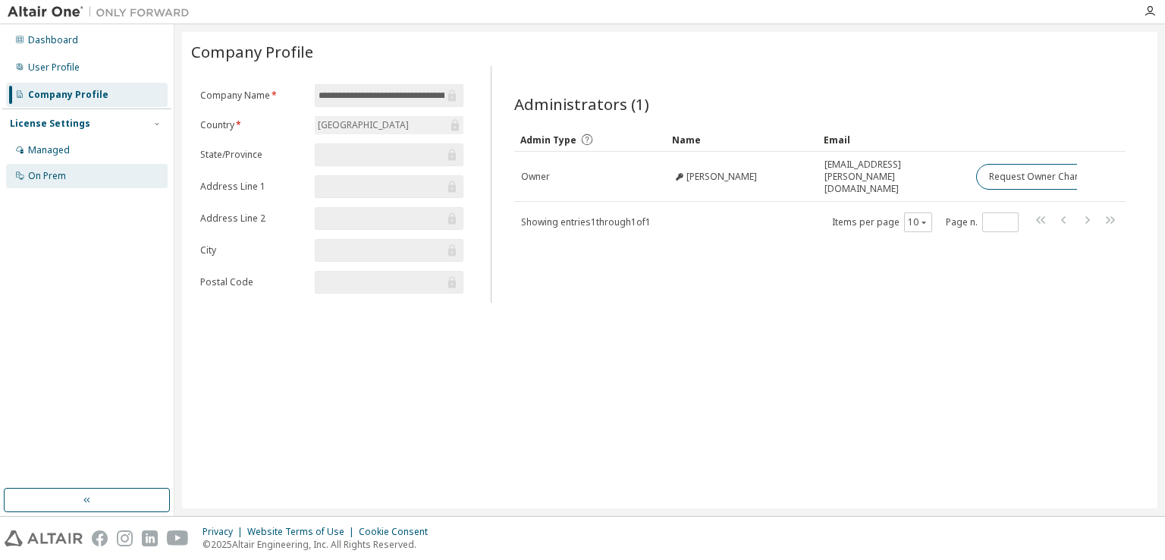
click at [75, 183] on div "On Prem" at bounding box center [87, 176] width 162 height 24
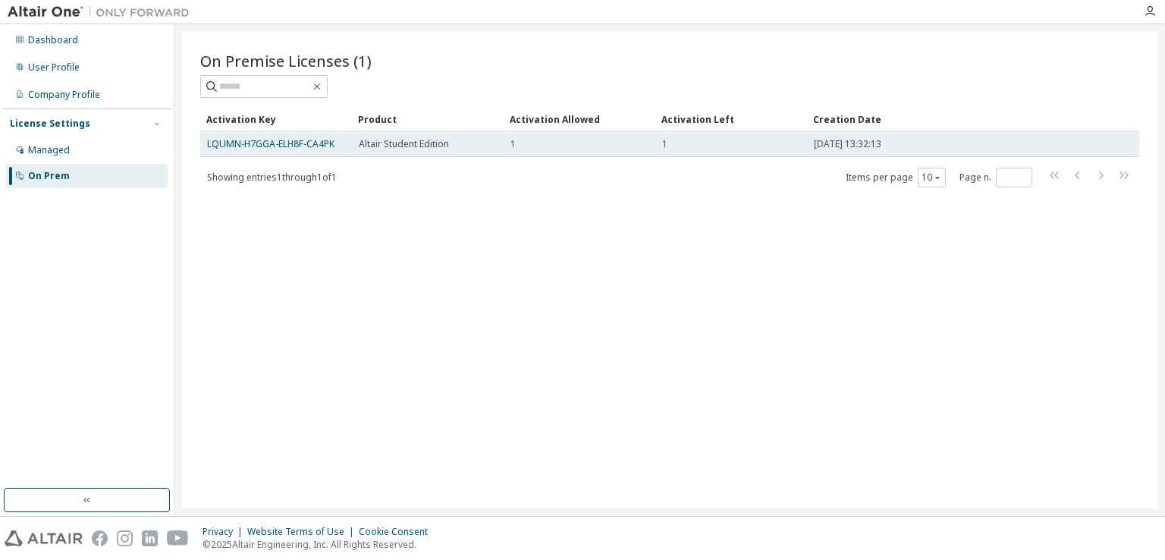
click at [900, 140] on div "[DATE] 13:32:13" at bounding box center [943, 144] width 258 height 12
click at [416, 142] on span "Altair Student Edition" at bounding box center [404, 144] width 90 height 12
